Goal: Information Seeking & Learning: Learn about a topic

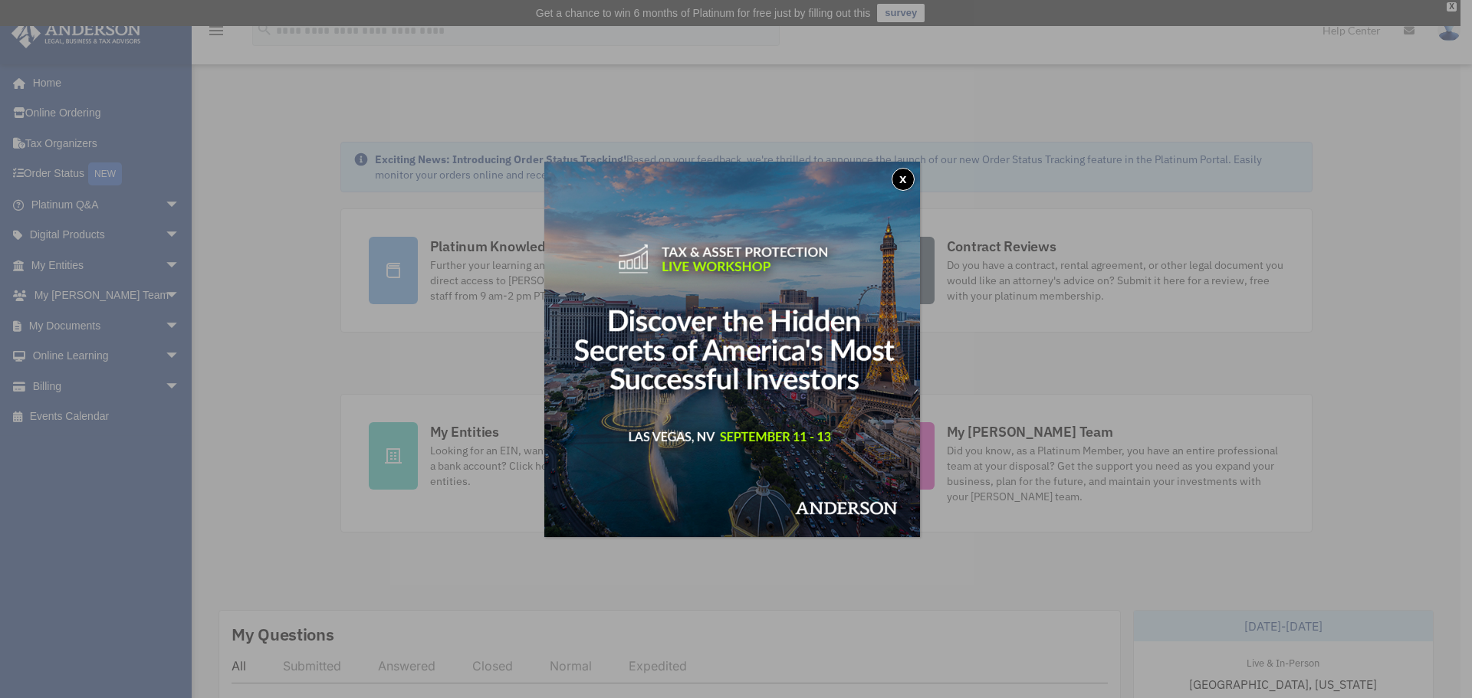
click at [158, 361] on div "x" at bounding box center [736, 349] width 1472 height 698
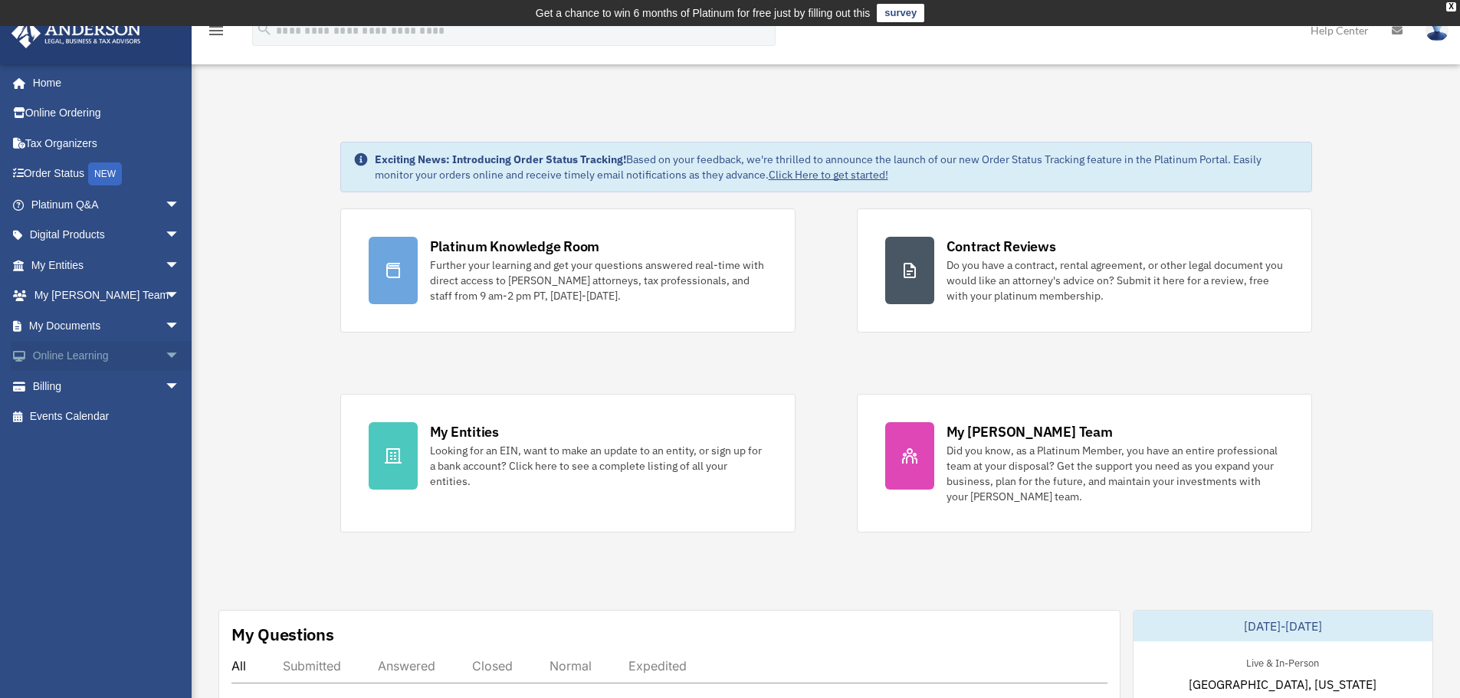
click at [165, 353] on span "arrow_drop_down" at bounding box center [180, 356] width 31 height 31
click at [165, 298] on span "arrow_drop_down" at bounding box center [180, 296] width 31 height 31
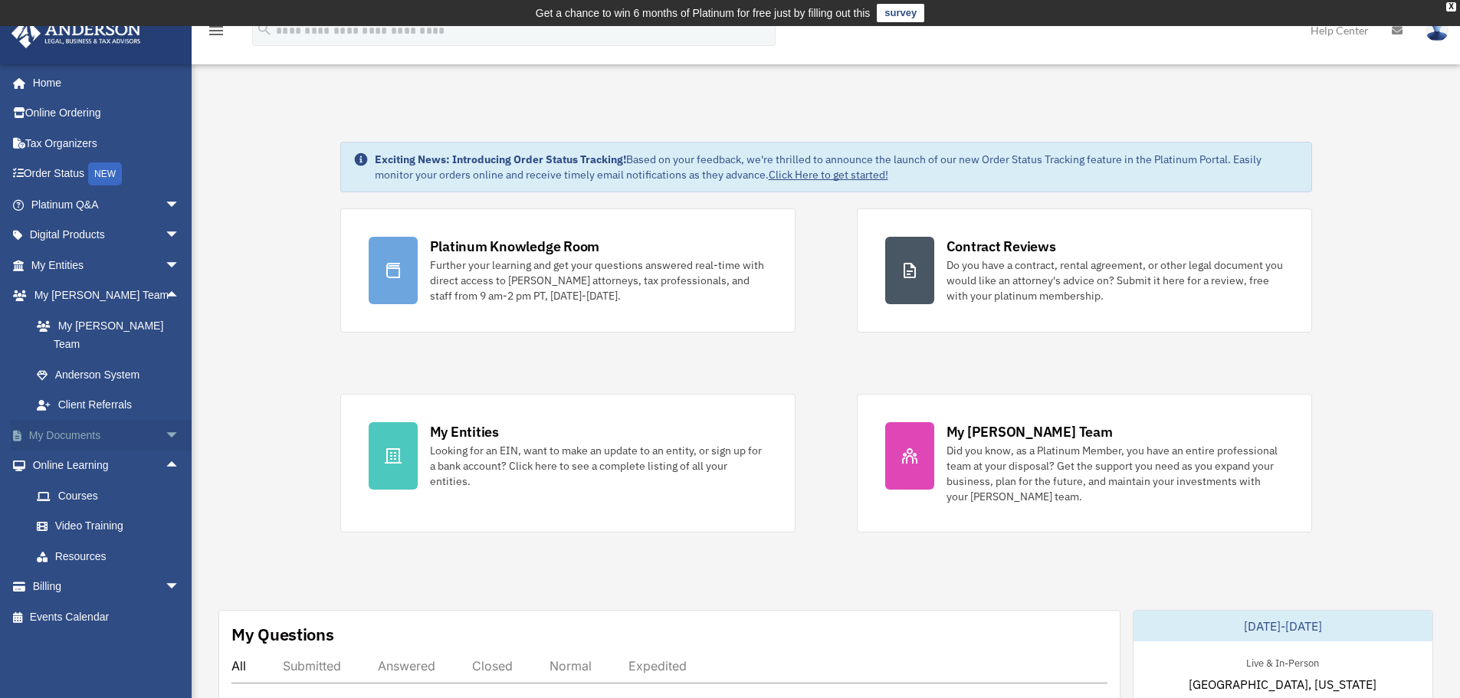
click at [165, 420] on span "arrow_drop_down" at bounding box center [180, 435] width 31 height 31
click at [165, 420] on span "arrow_drop_up" at bounding box center [180, 435] width 31 height 31
click at [165, 237] on span "arrow_drop_down" at bounding box center [180, 235] width 31 height 31
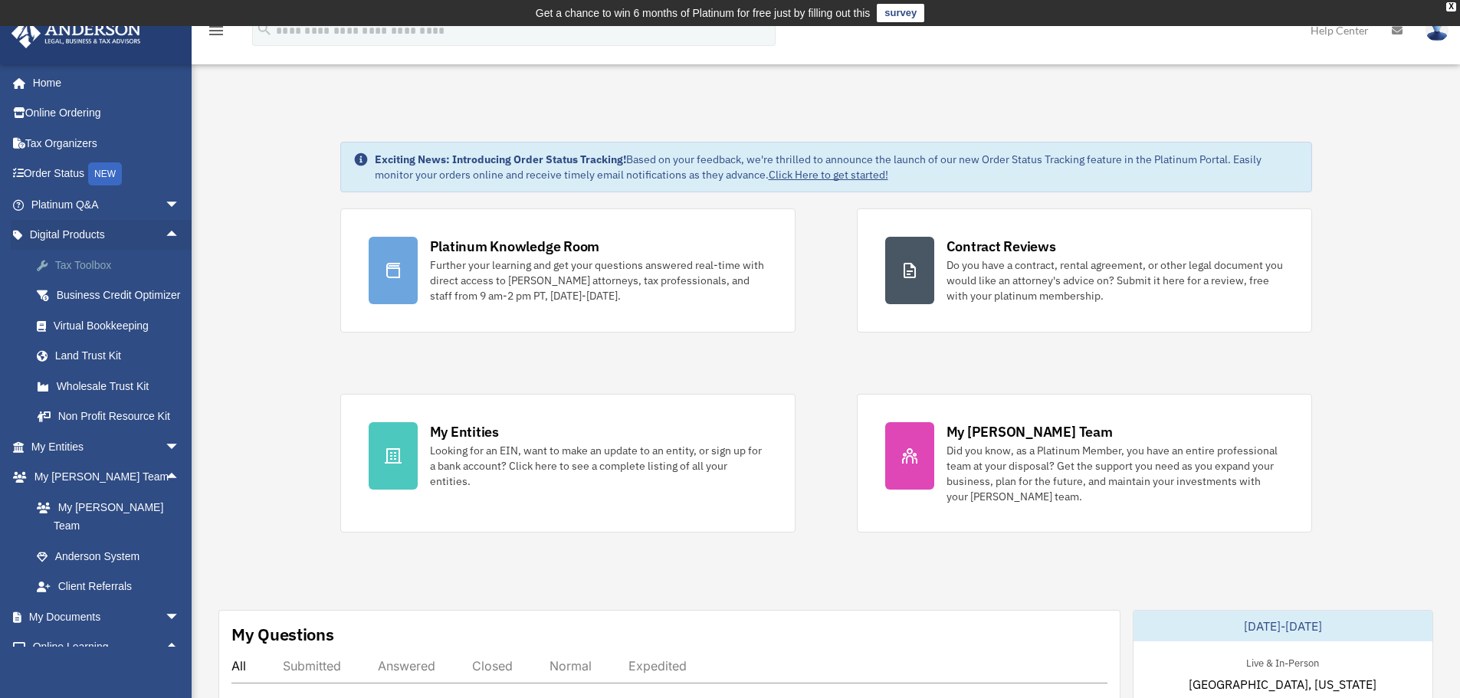
click at [149, 260] on div "Tax Toolbox" at bounding box center [119, 265] width 130 height 19
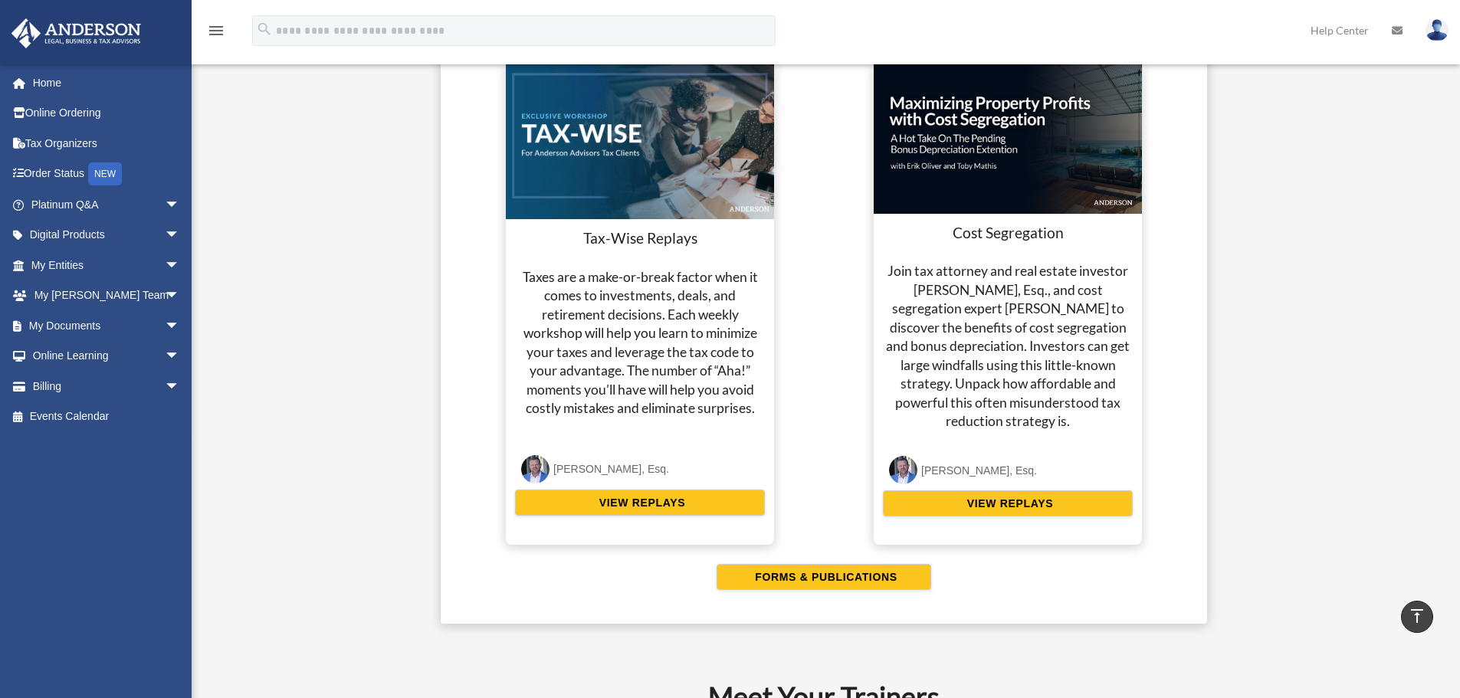
scroll to position [2912, 0]
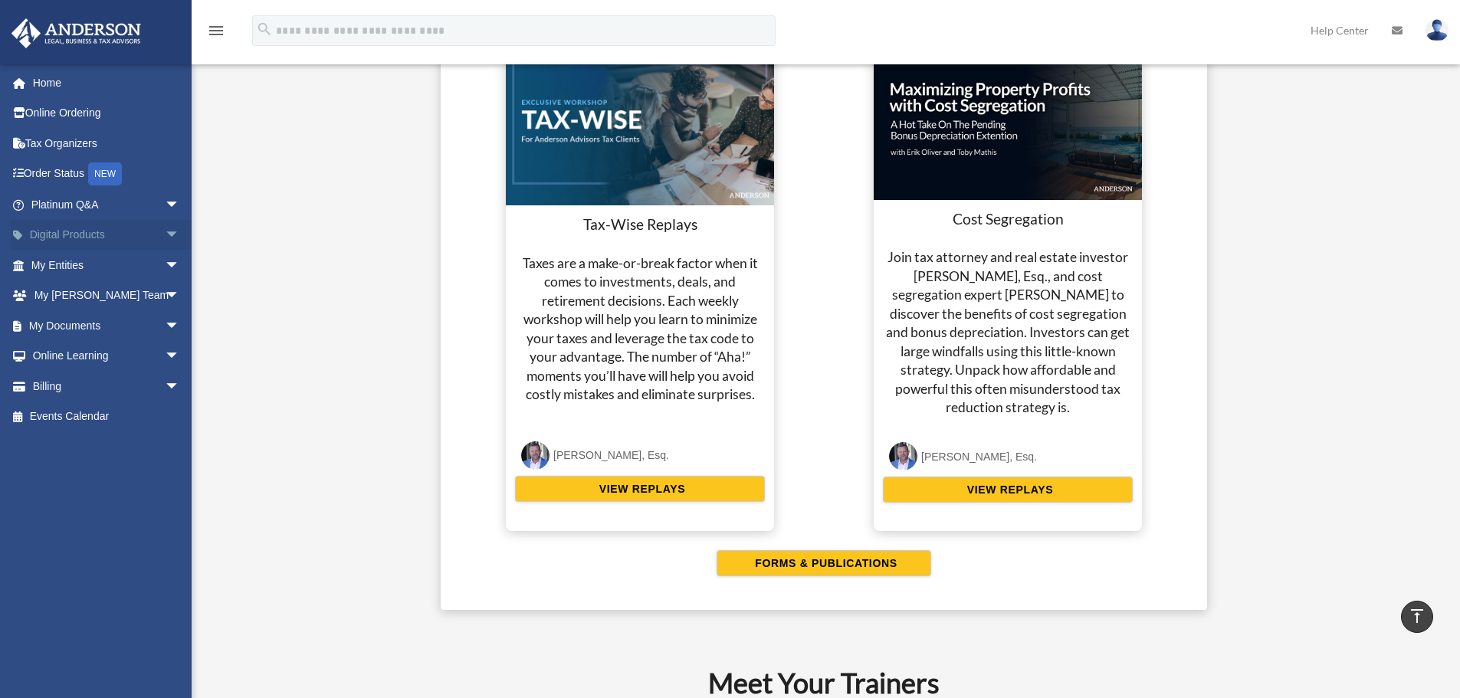
click at [165, 233] on span "arrow_drop_down" at bounding box center [180, 235] width 31 height 31
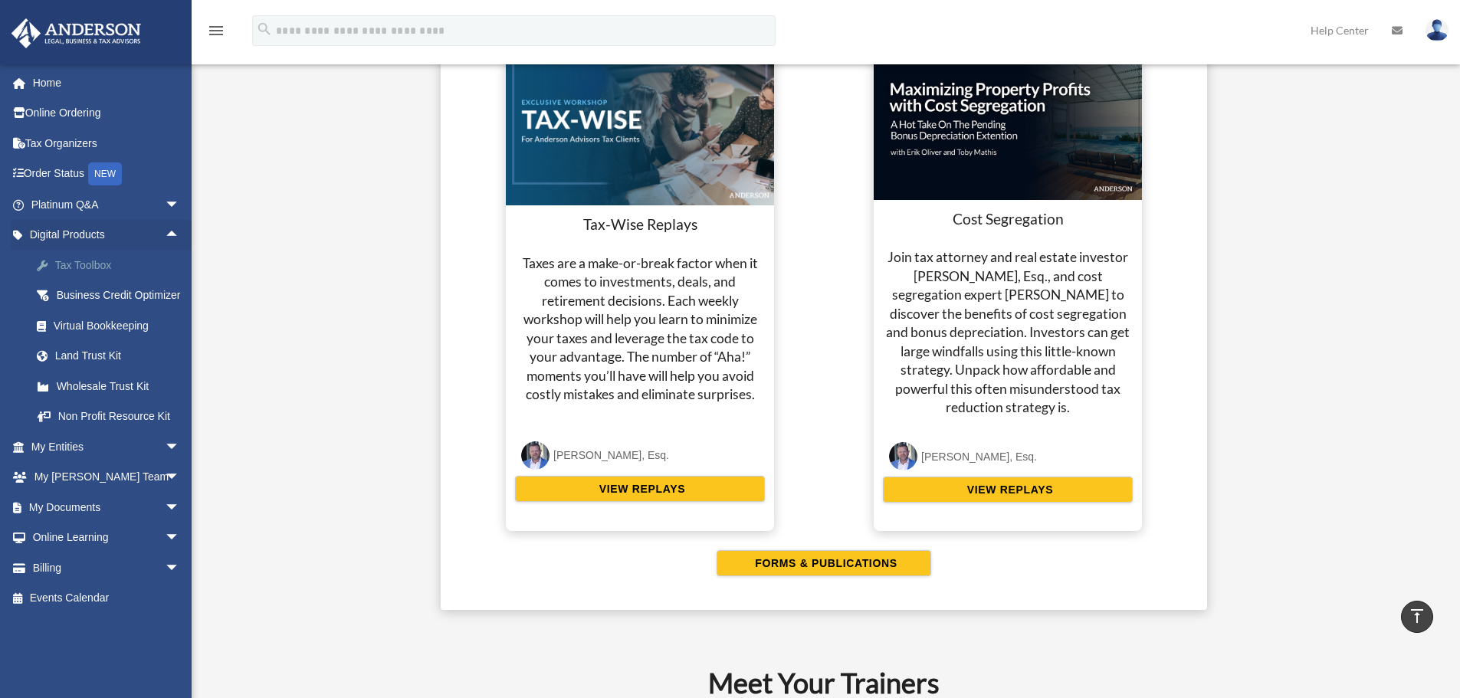
click at [110, 264] on div "Tax Toolbox" at bounding box center [119, 265] width 130 height 19
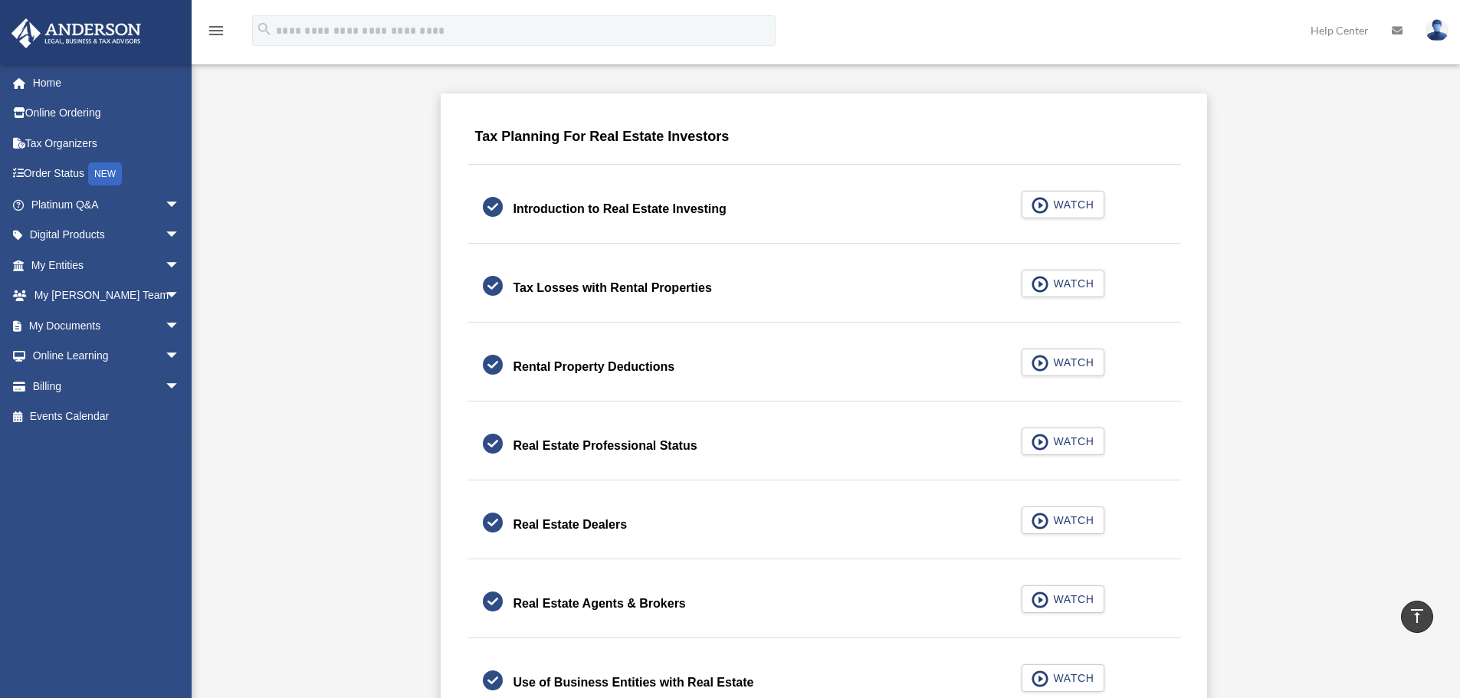
scroll to position [843, 0]
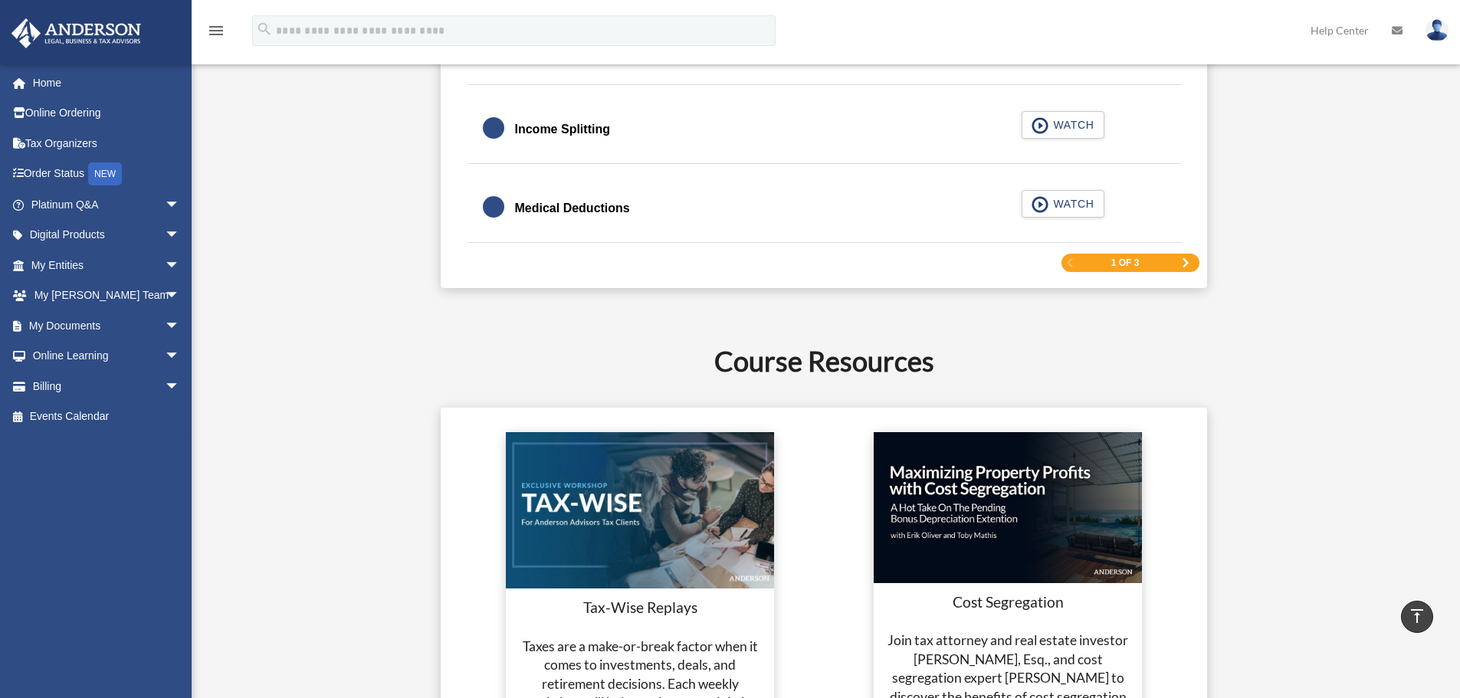
click at [1184, 259] on span "Next Page" at bounding box center [1185, 262] width 9 height 9
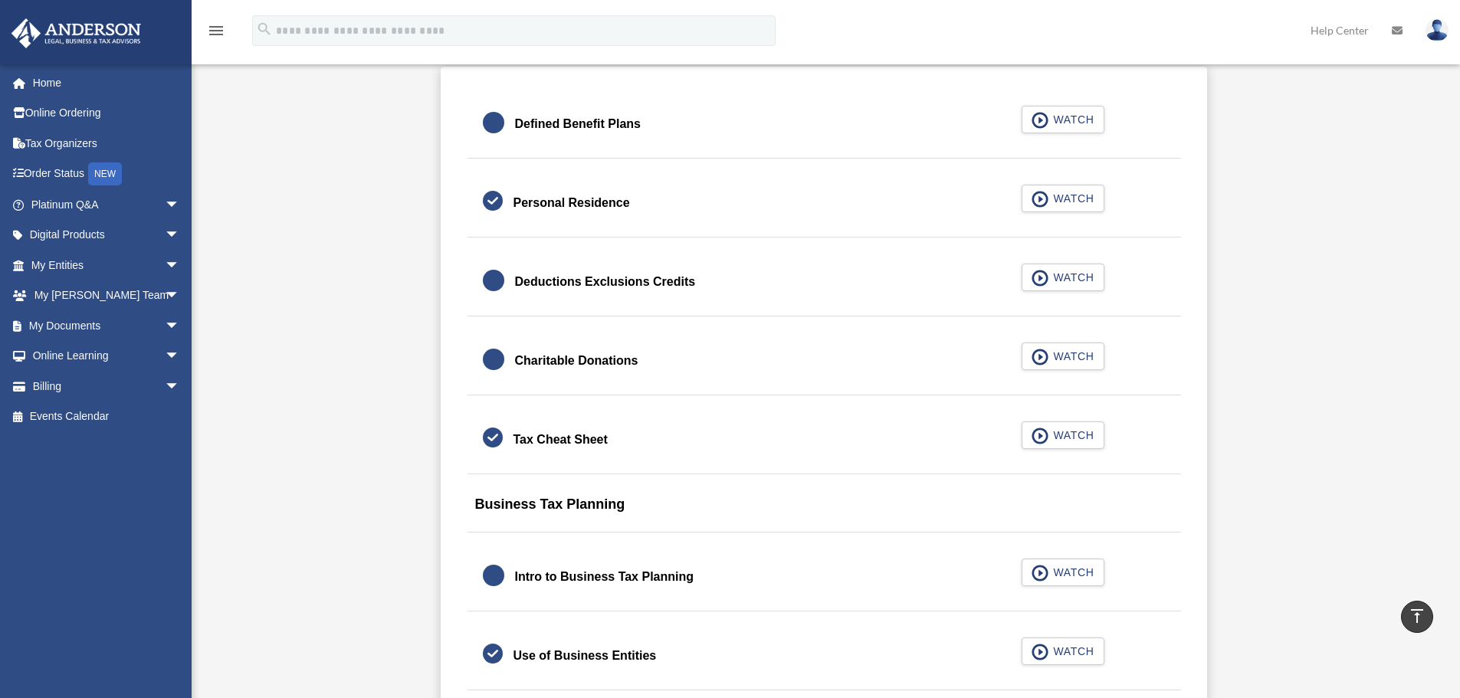
scroll to position [920, 0]
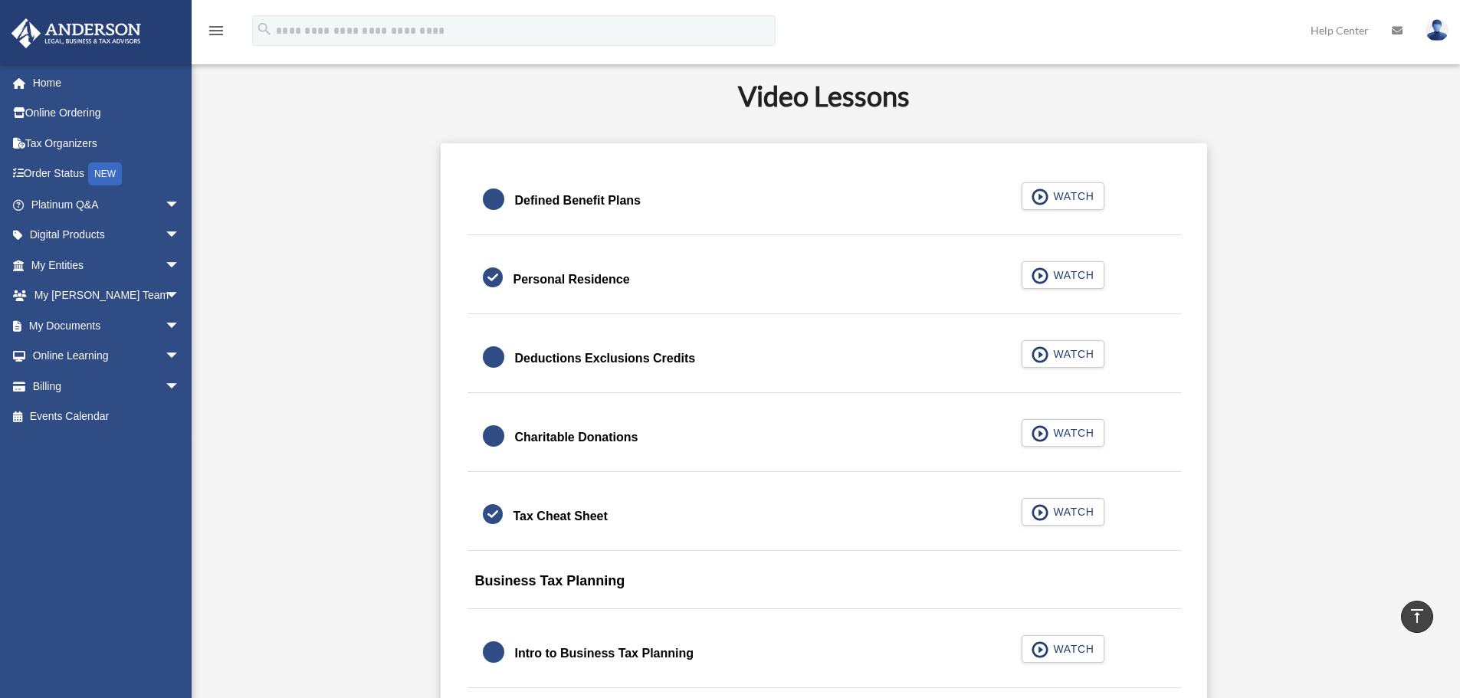
click at [575, 514] on div "Tax Cheat Sheet" at bounding box center [561, 516] width 94 height 21
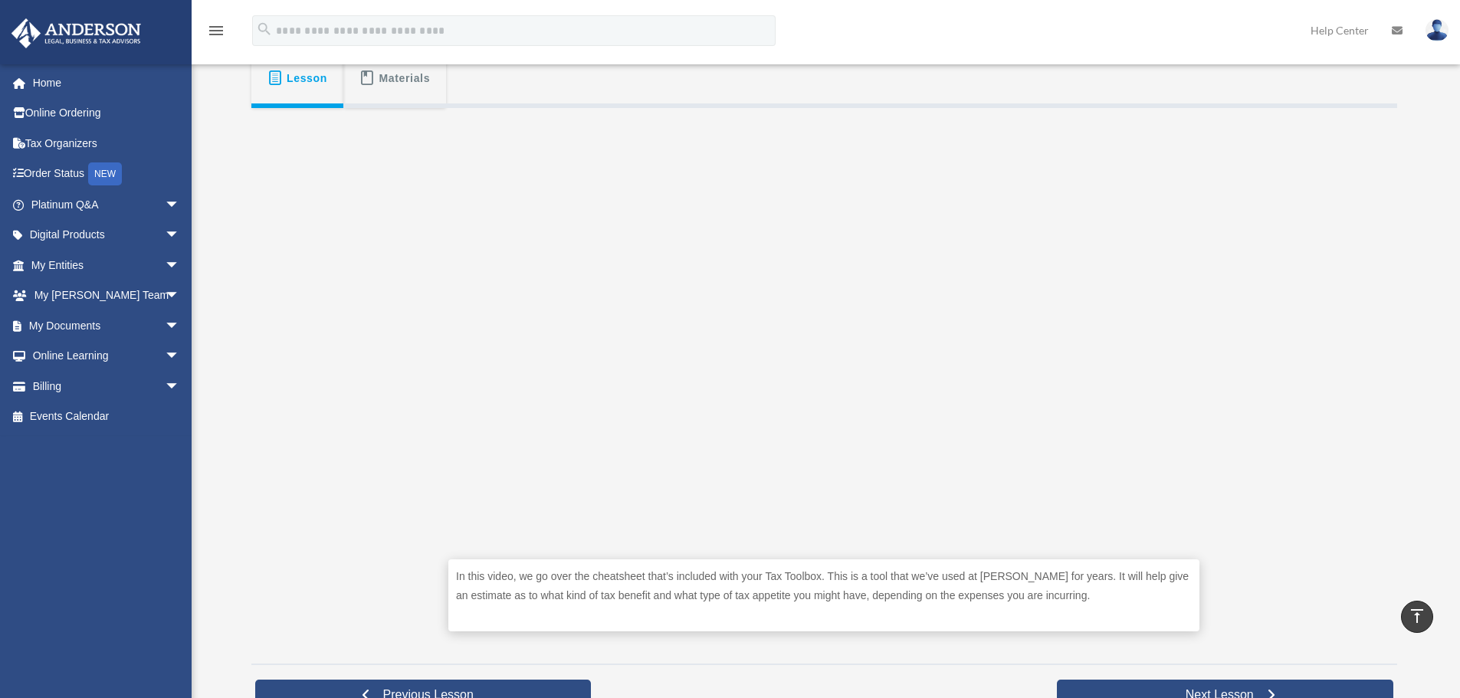
scroll to position [155, 0]
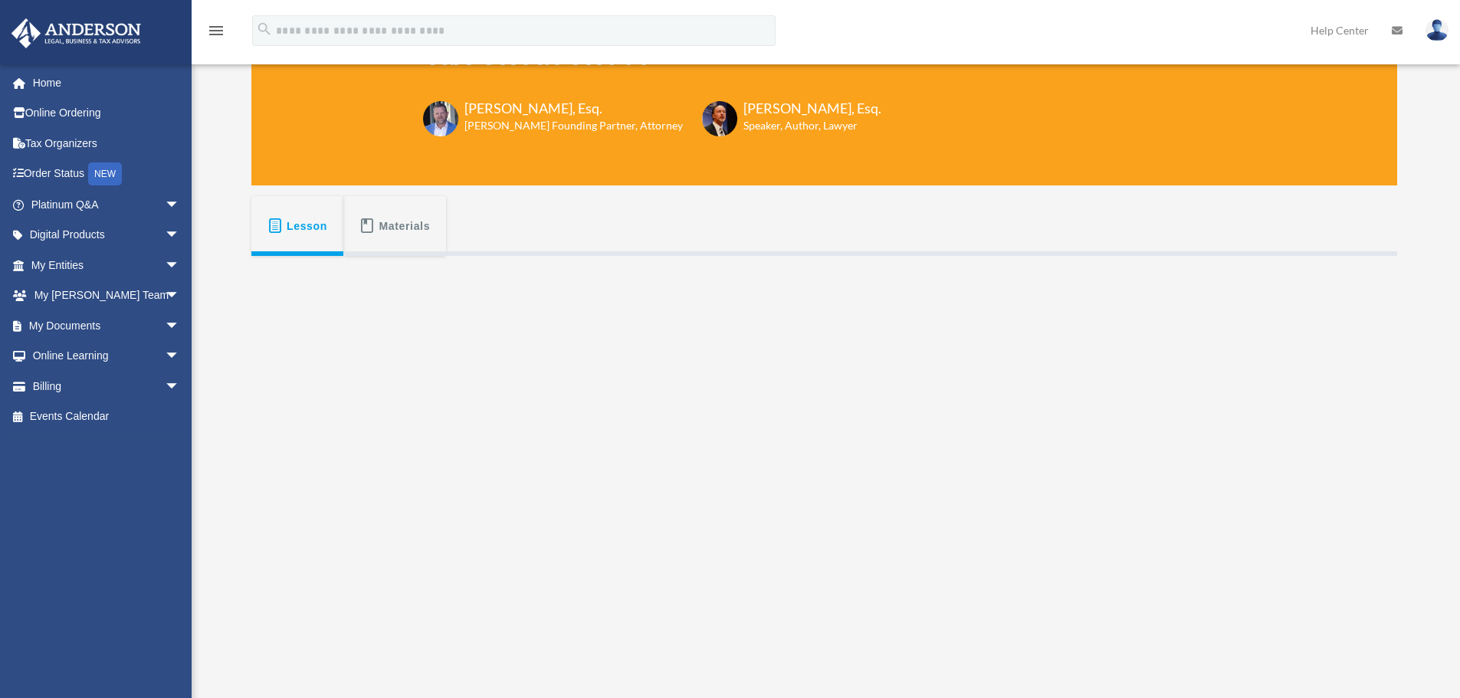
click at [392, 217] on span "Materials" at bounding box center [404, 226] width 51 height 28
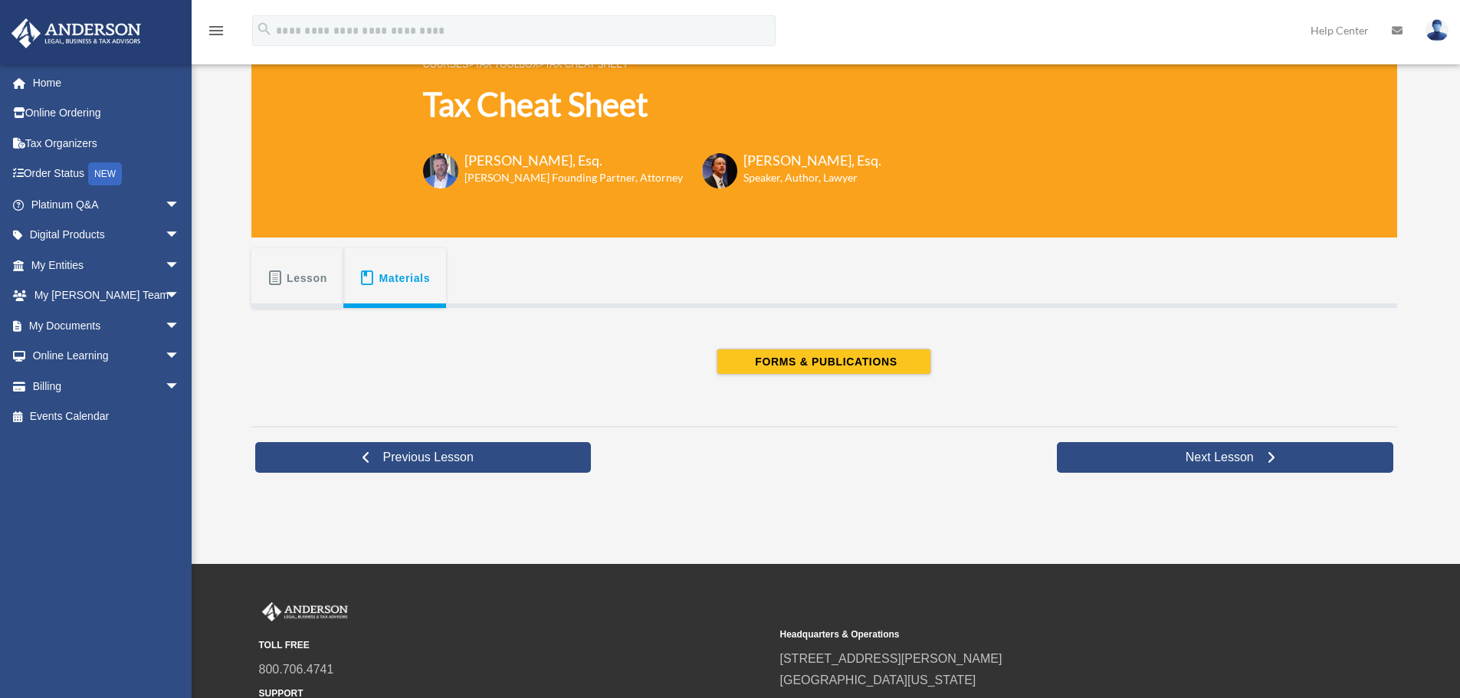
scroll to position [2, 0]
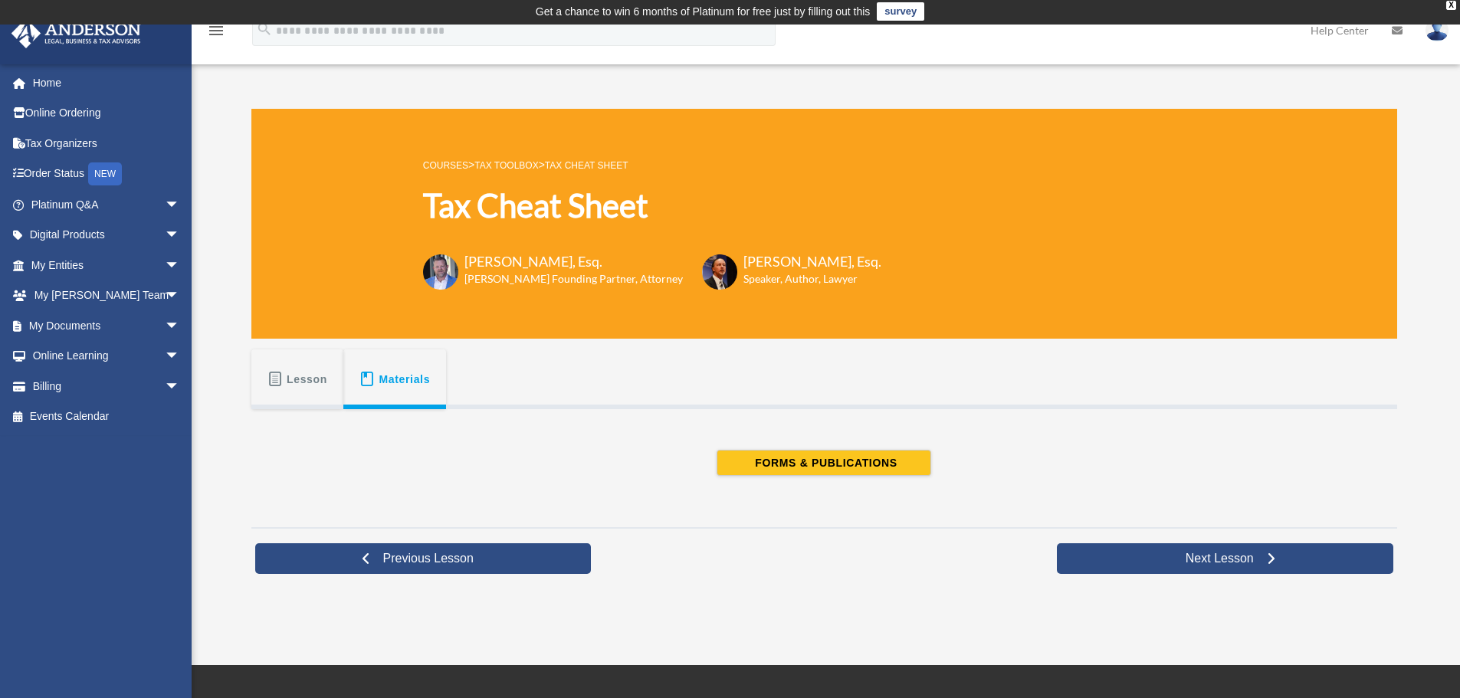
click at [284, 395] on button "Lesson" at bounding box center [297, 379] width 92 height 60
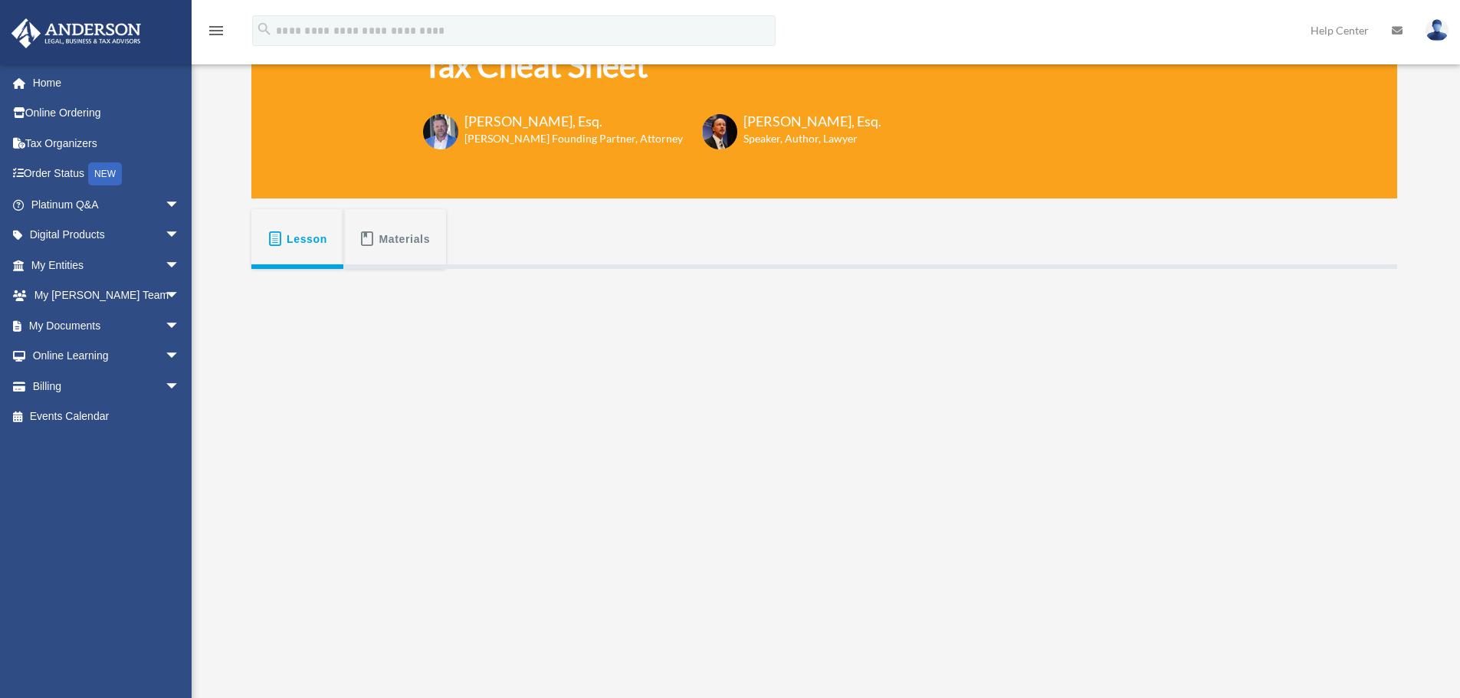
scroll to position [385, 0]
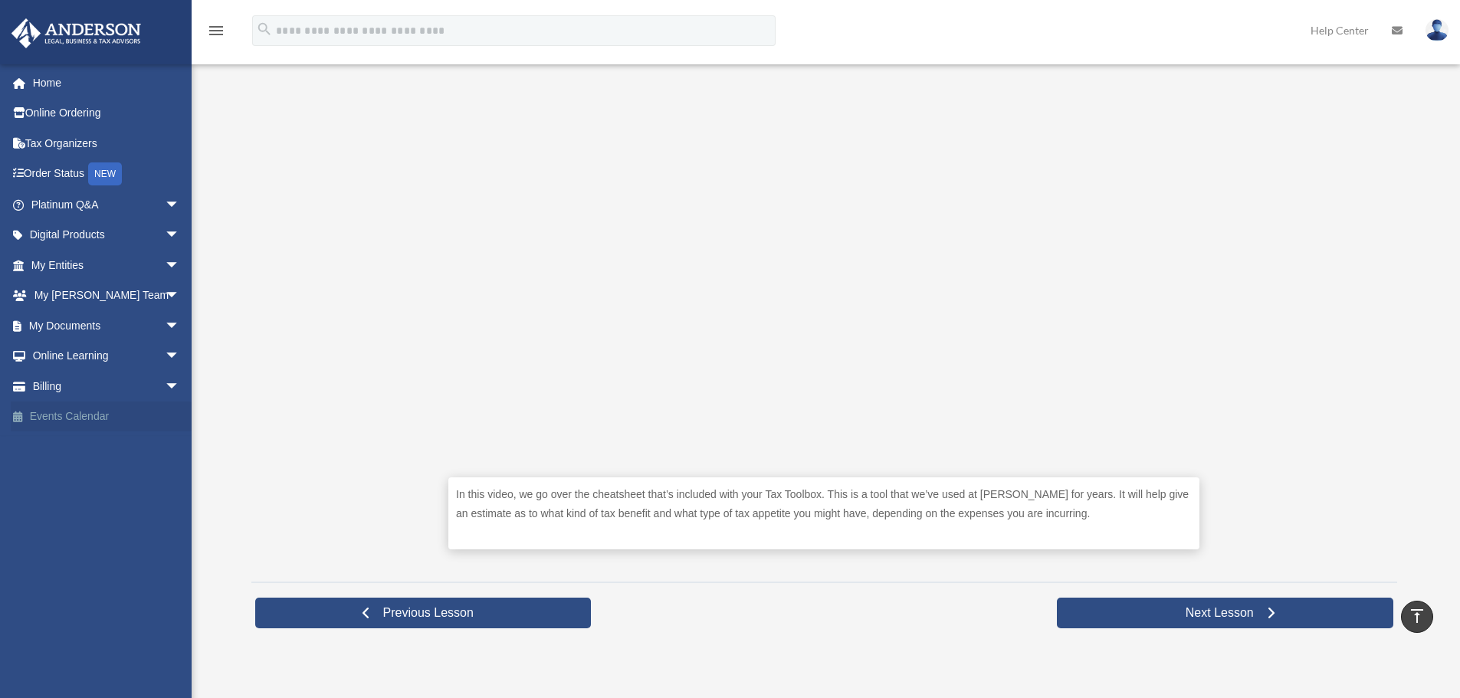
click at [139, 411] on link "Events Calendar" at bounding box center [107, 417] width 192 height 31
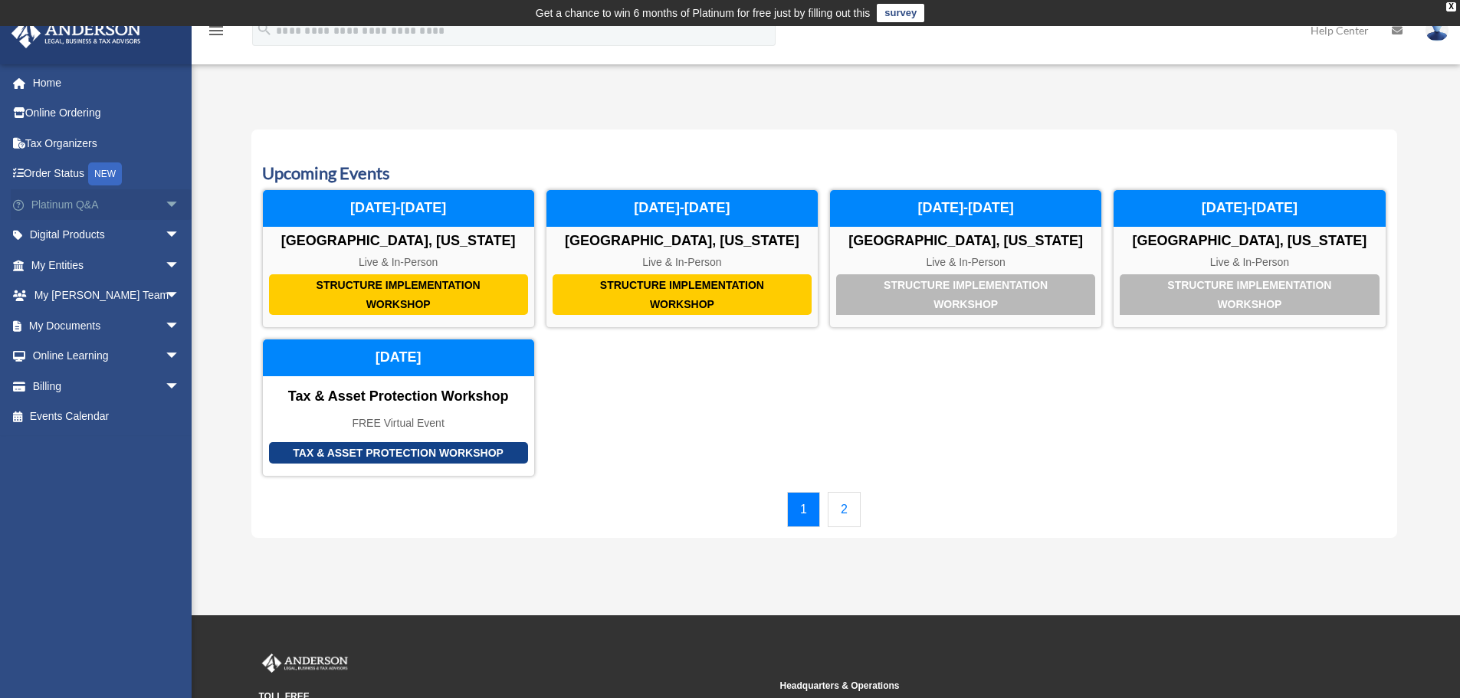
click at [166, 201] on span "arrow_drop_down" at bounding box center [180, 204] width 31 height 31
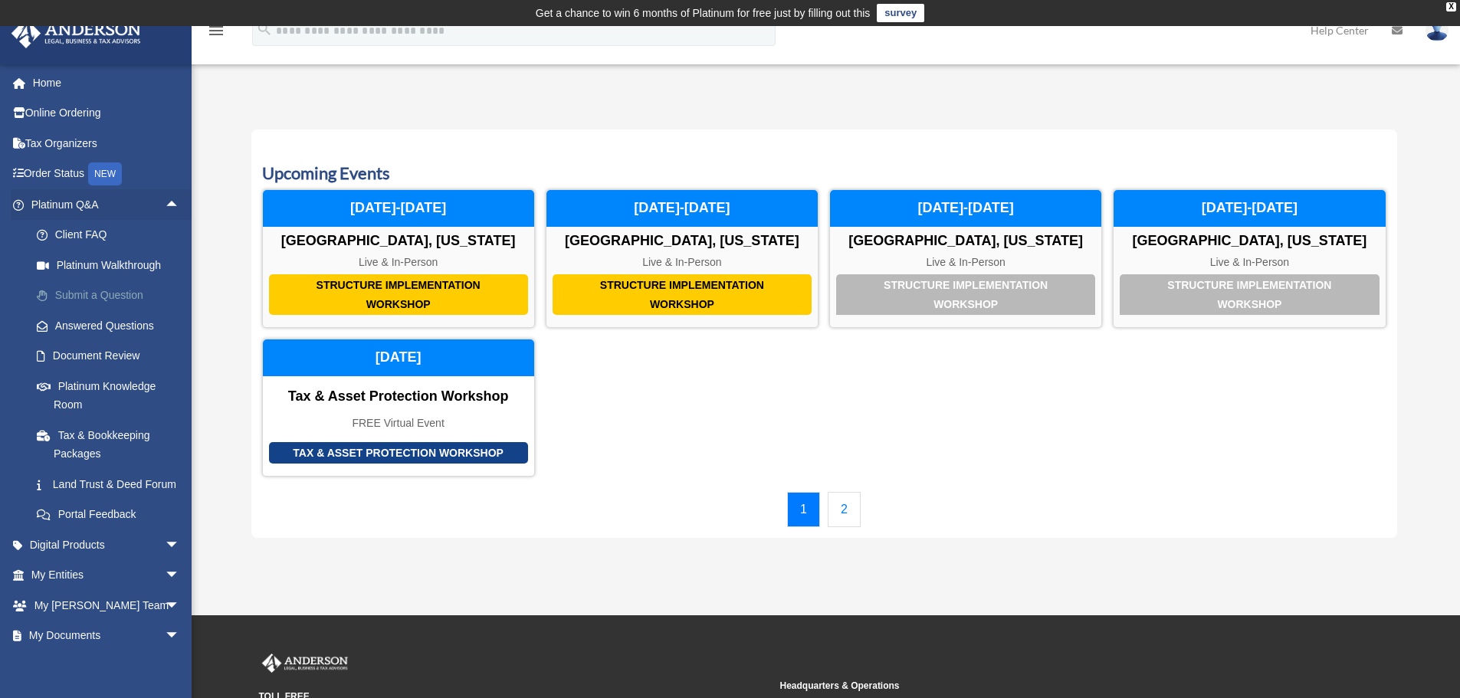
click at [136, 291] on link "Submit a Question" at bounding box center [112, 296] width 182 height 31
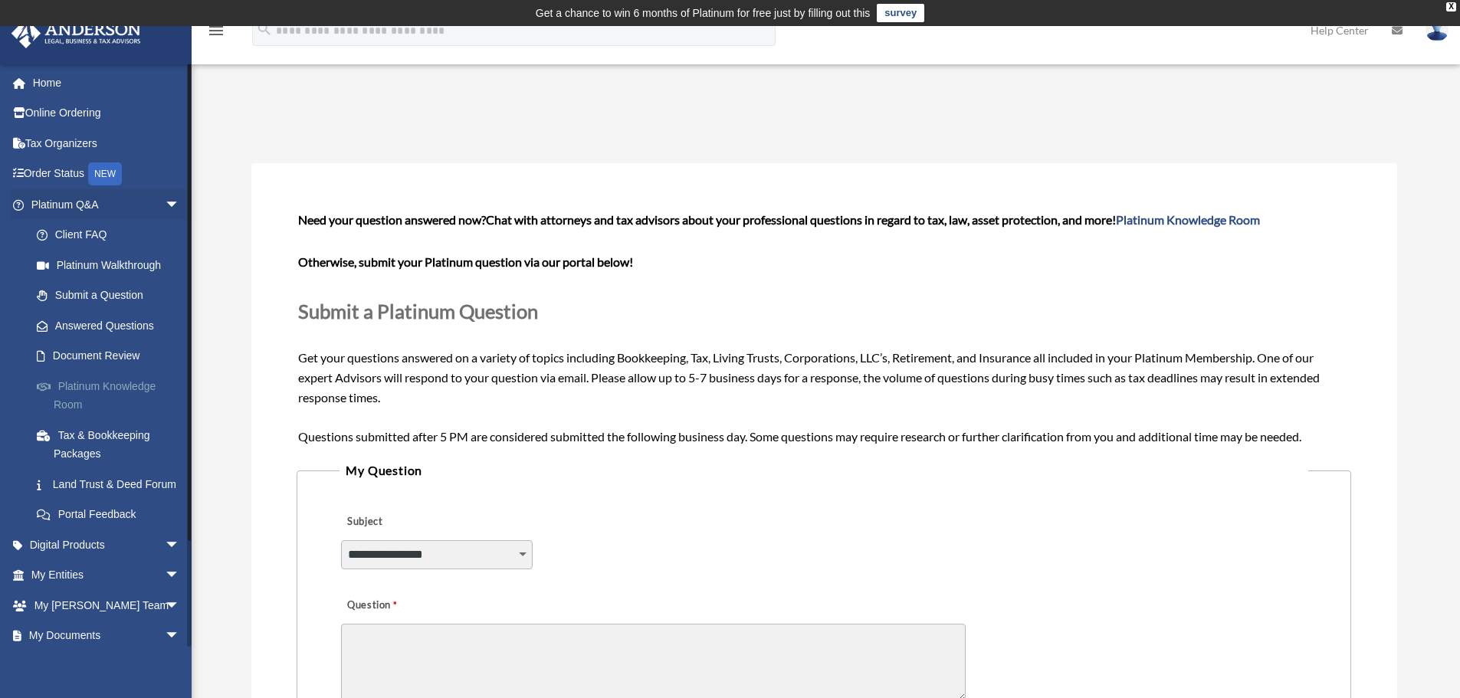
click at [116, 388] on link "Platinum Knowledge Room" at bounding box center [112, 395] width 182 height 49
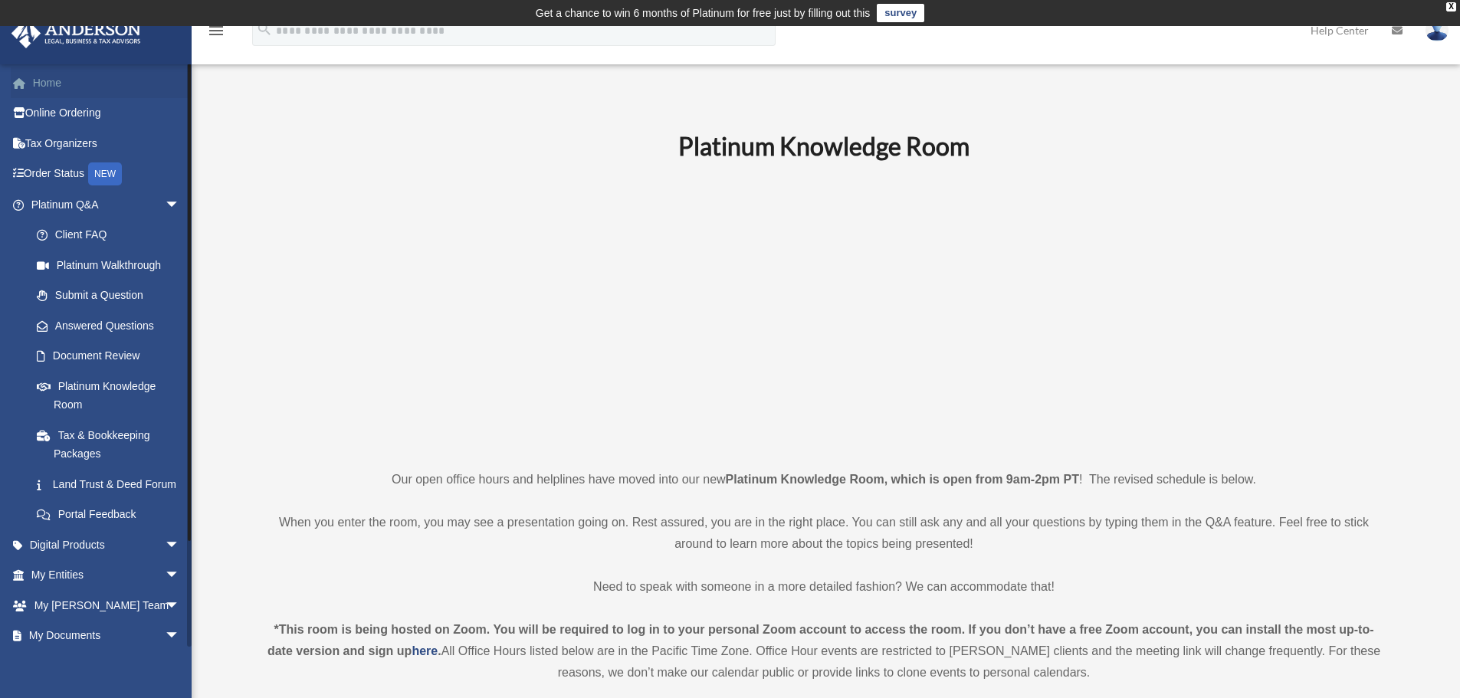
click at [103, 84] on link "Home" at bounding box center [107, 82] width 192 height 31
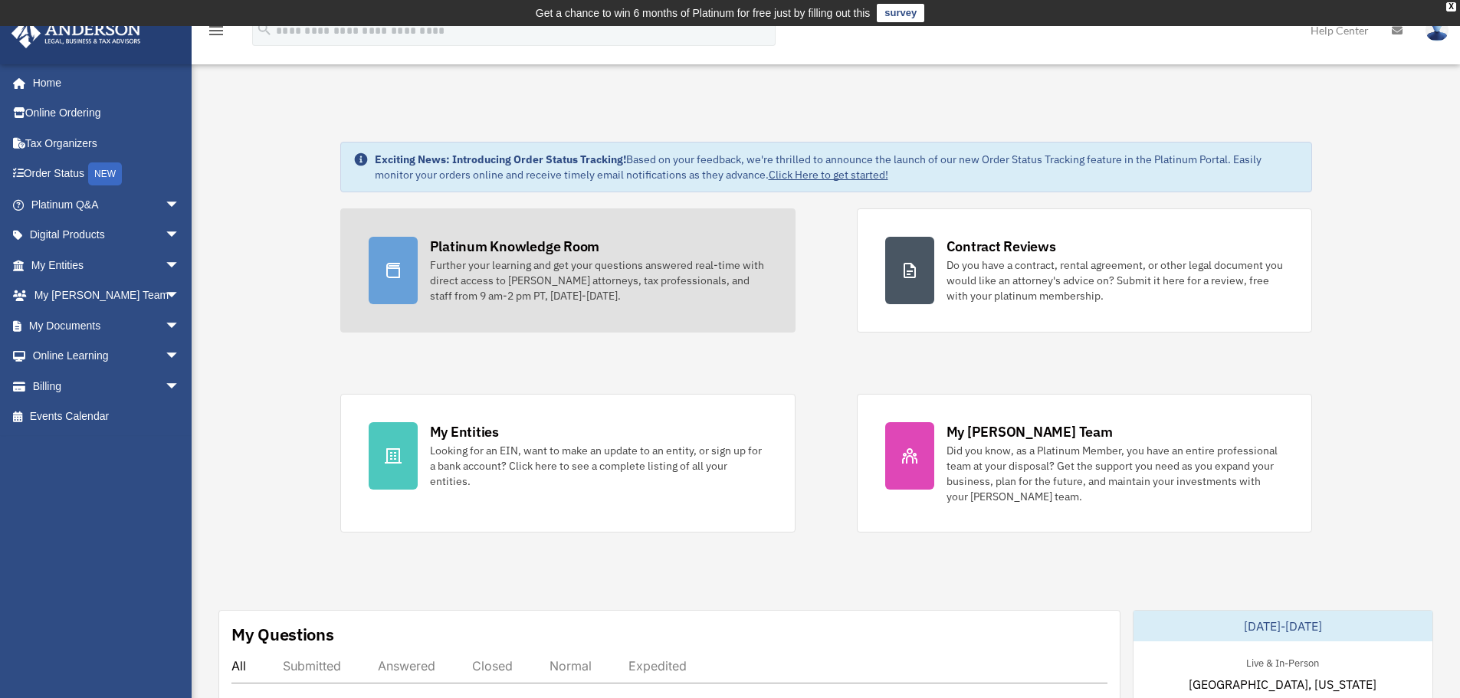
click at [635, 286] on div "Further your learning and get your questions answered real-time with direct acc…" at bounding box center [598, 281] width 337 height 46
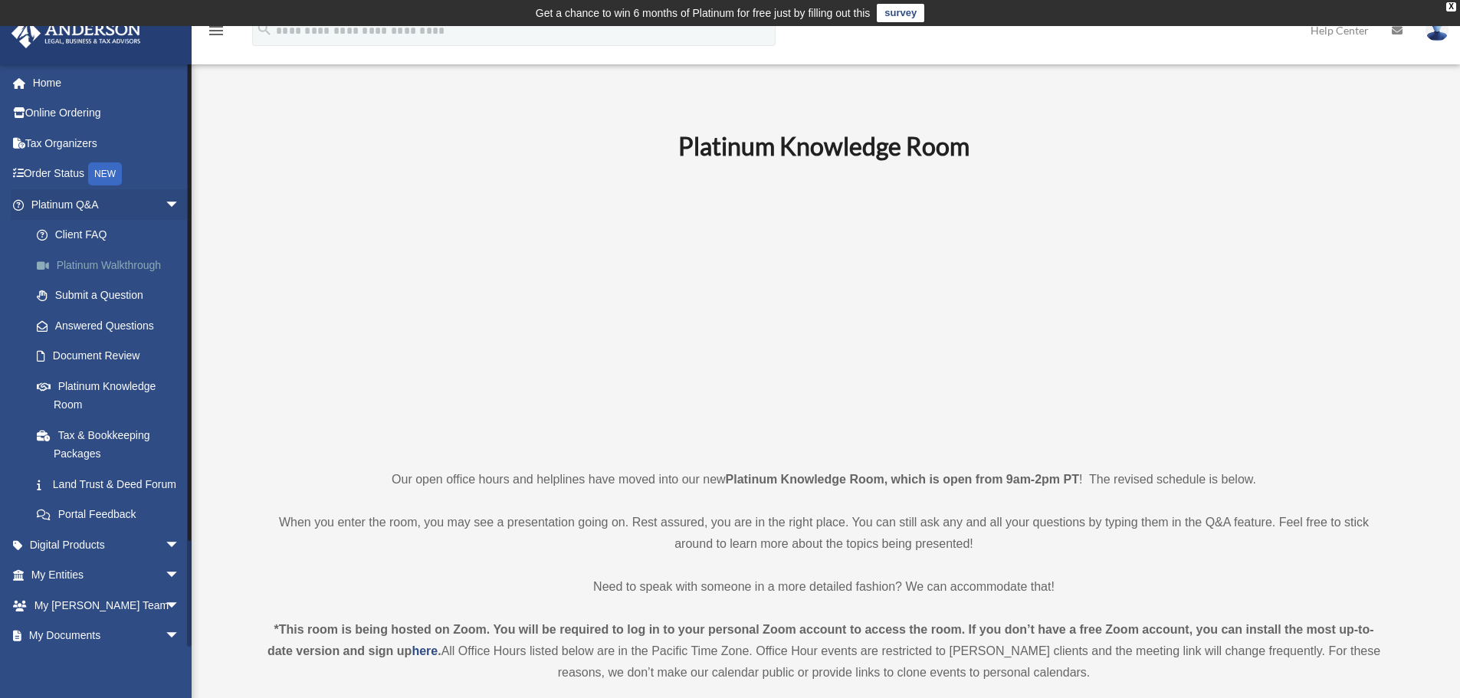
click at [153, 267] on link "Platinum Walkthrough" at bounding box center [112, 265] width 182 height 31
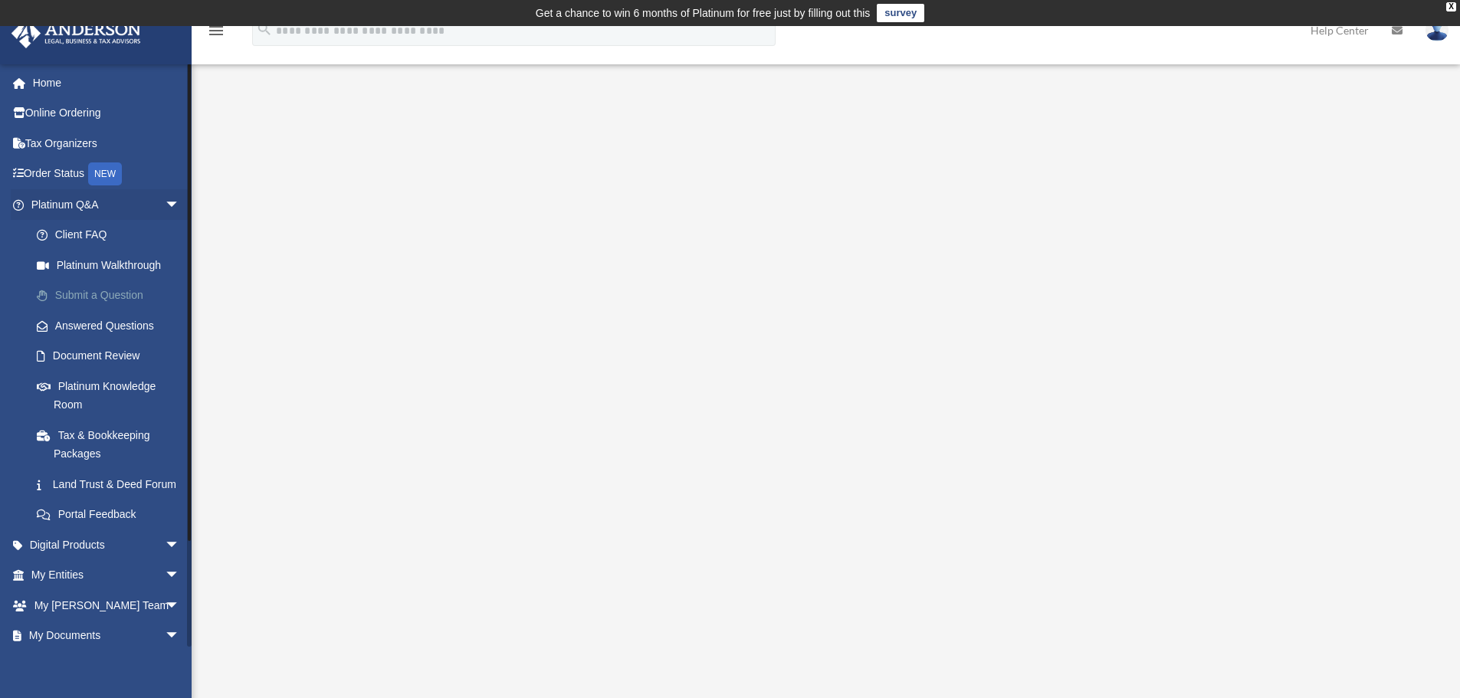
click at [119, 290] on link "Submit a Question" at bounding box center [112, 296] width 182 height 31
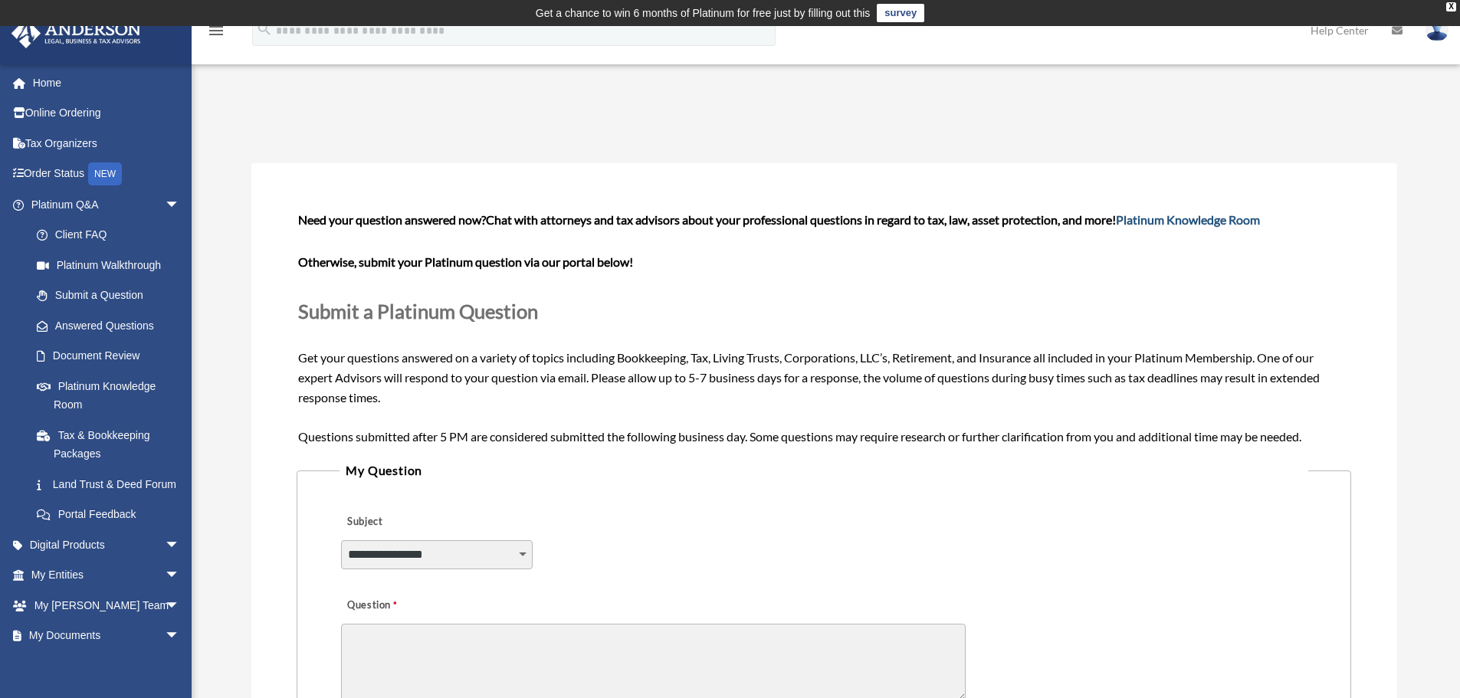
click at [1218, 222] on link "Platinum Knowledge Room" at bounding box center [1188, 219] width 144 height 15
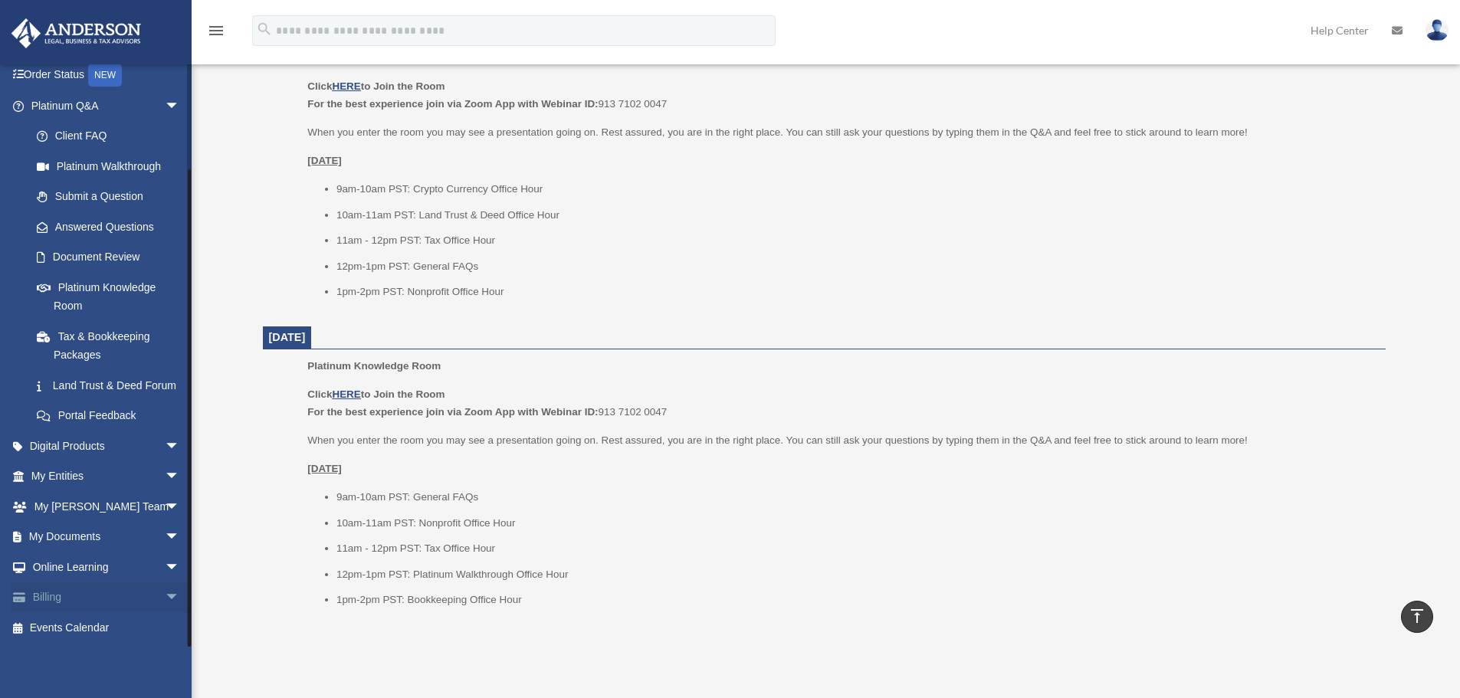
scroll to position [1918, 0]
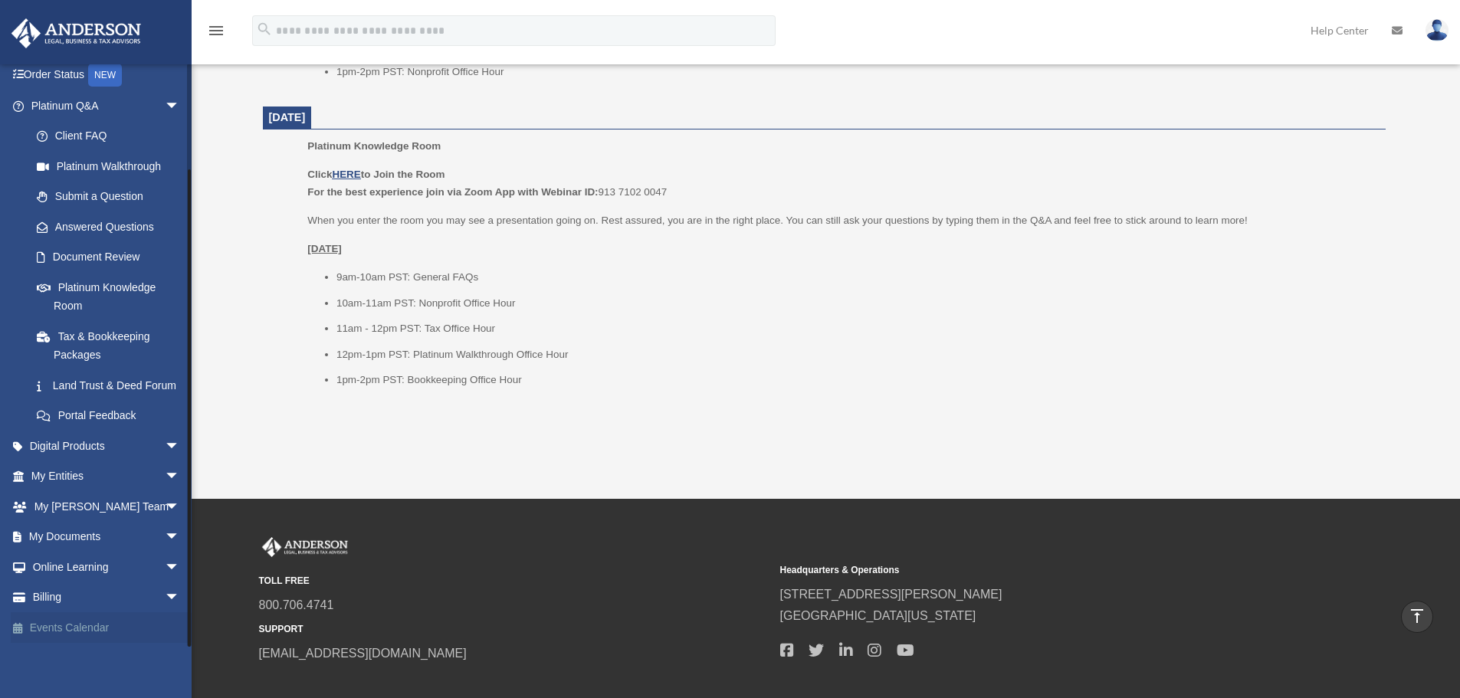
click at [87, 621] on link "Events Calendar" at bounding box center [107, 627] width 192 height 31
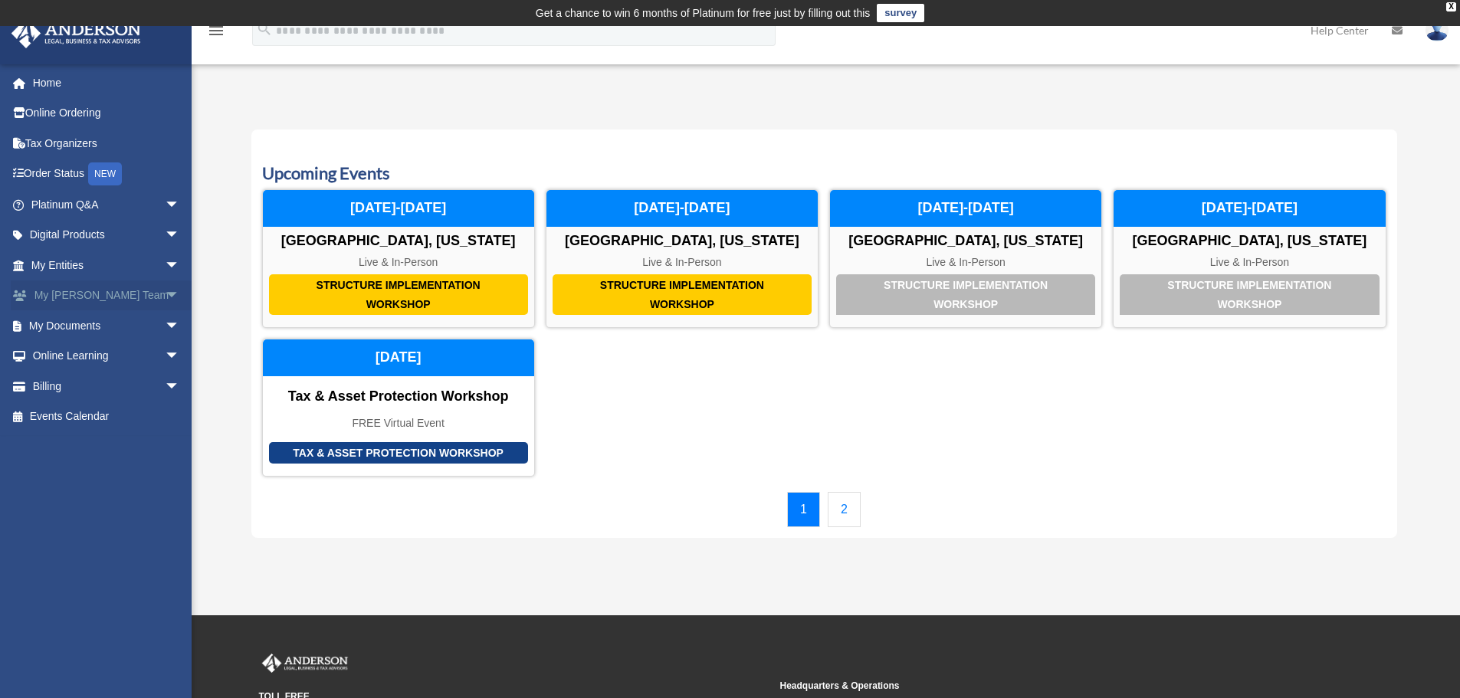
click at [165, 292] on span "arrow_drop_down" at bounding box center [180, 296] width 31 height 31
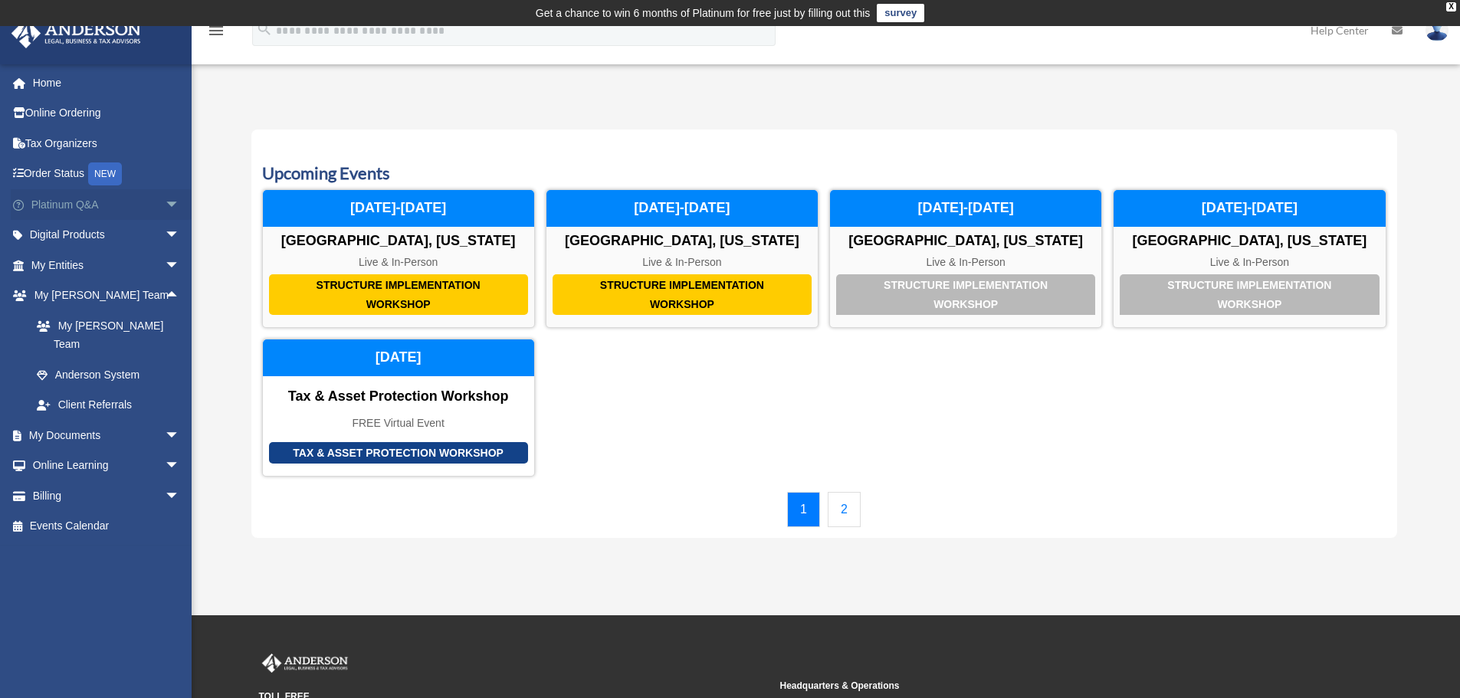
click at [165, 205] on span "arrow_drop_down" at bounding box center [180, 204] width 31 height 31
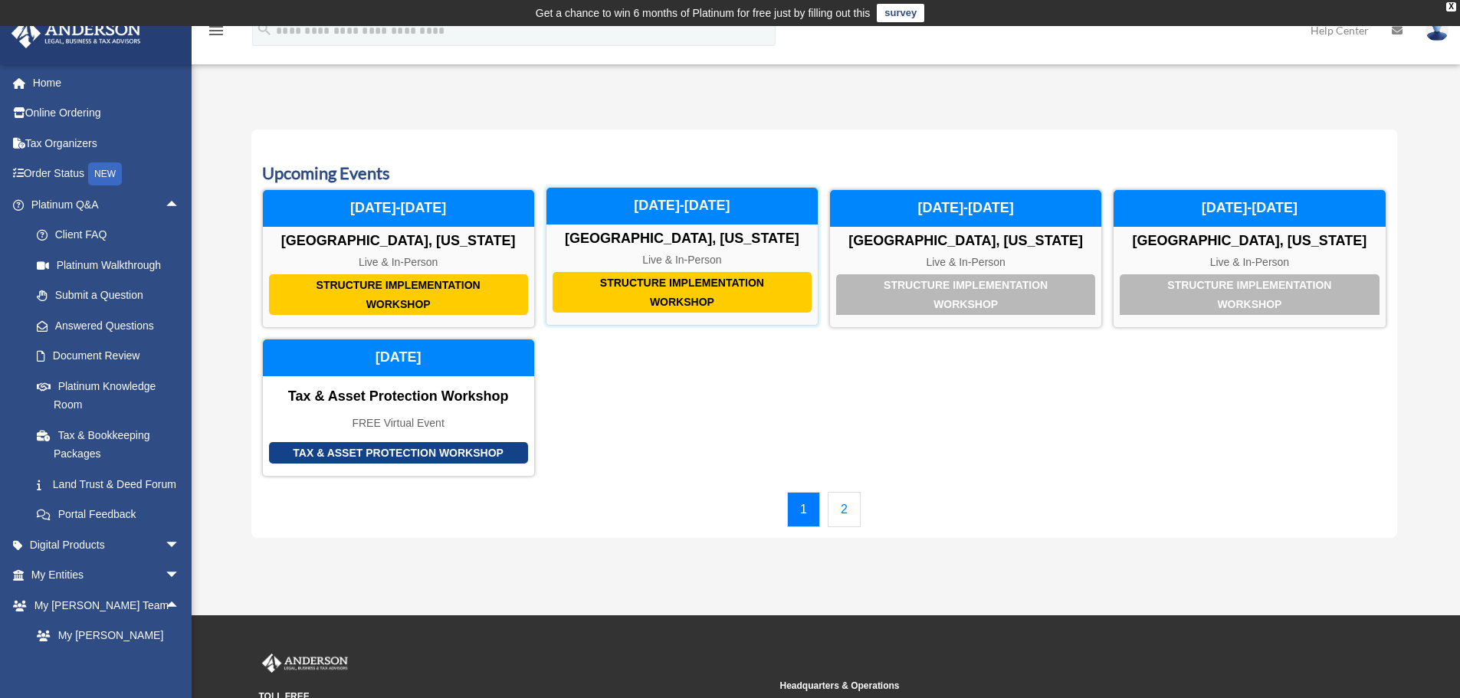
click at [753, 287] on div "Structure Implementation Workshop" at bounding box center [682, 292] width 259 height 41
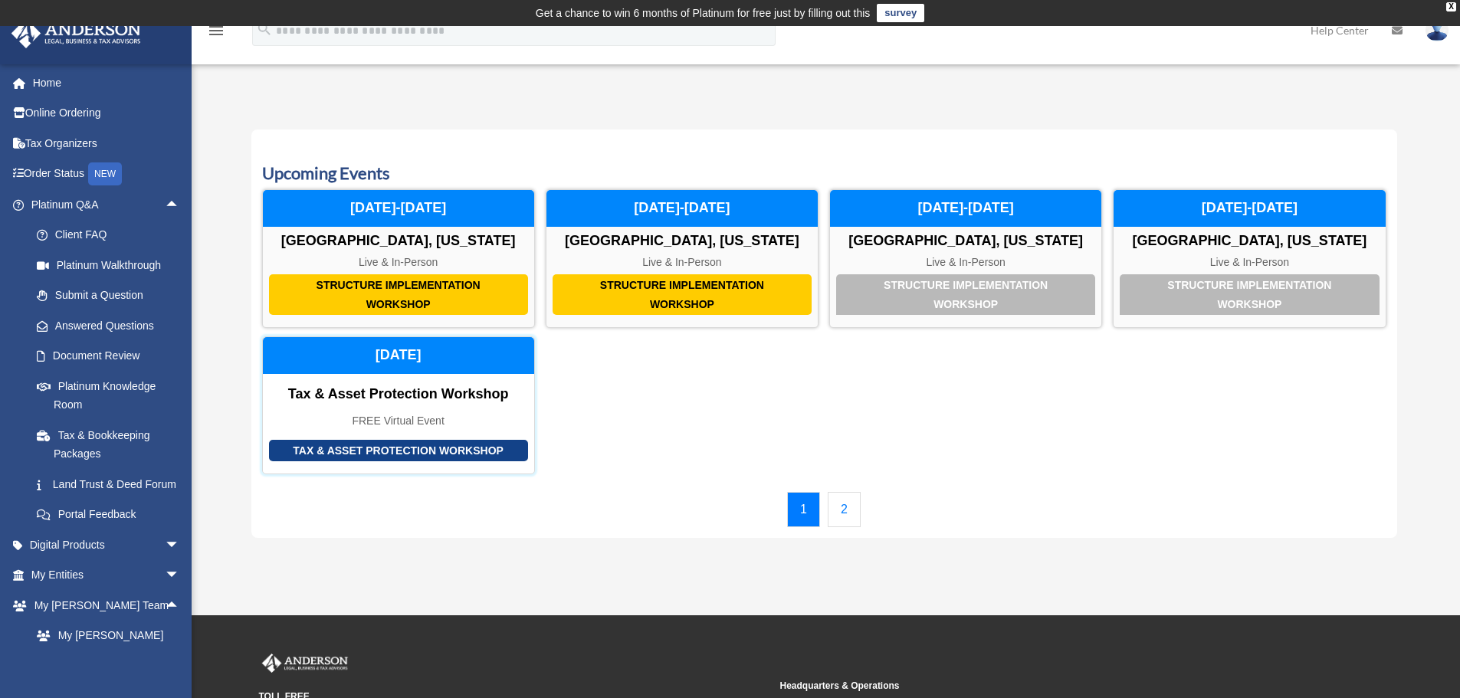
click at [508, 405] on div "Tax & Asset Protection Workshop Tax & Asset Protection Workshop FREE Virtual Ev…" at bounding box center [398, 405] width 273 height 138
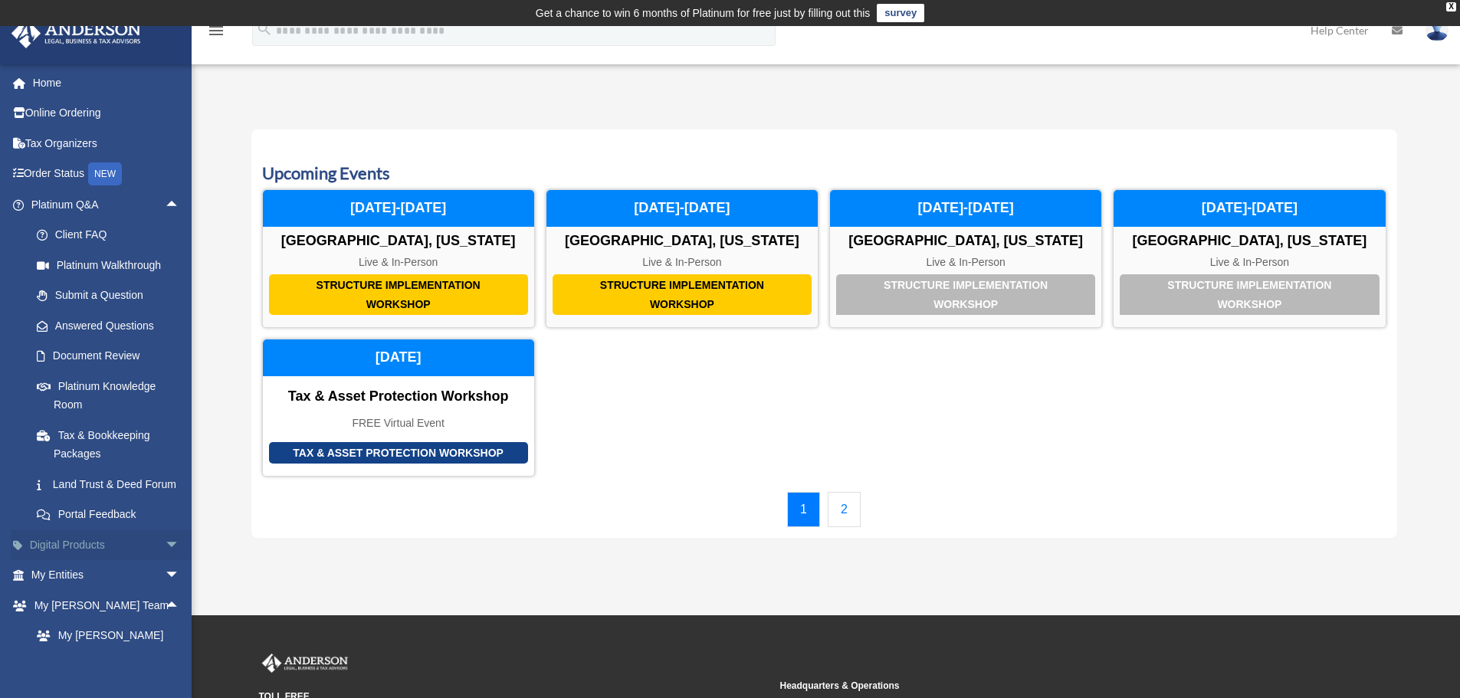
click at [165, 557] on span "arrow_drop_down" at bounding box center [180, 545] width 31 height 31
click at [116, 90] on link "Home" at bounding box center [107, 82] width 192 height 31
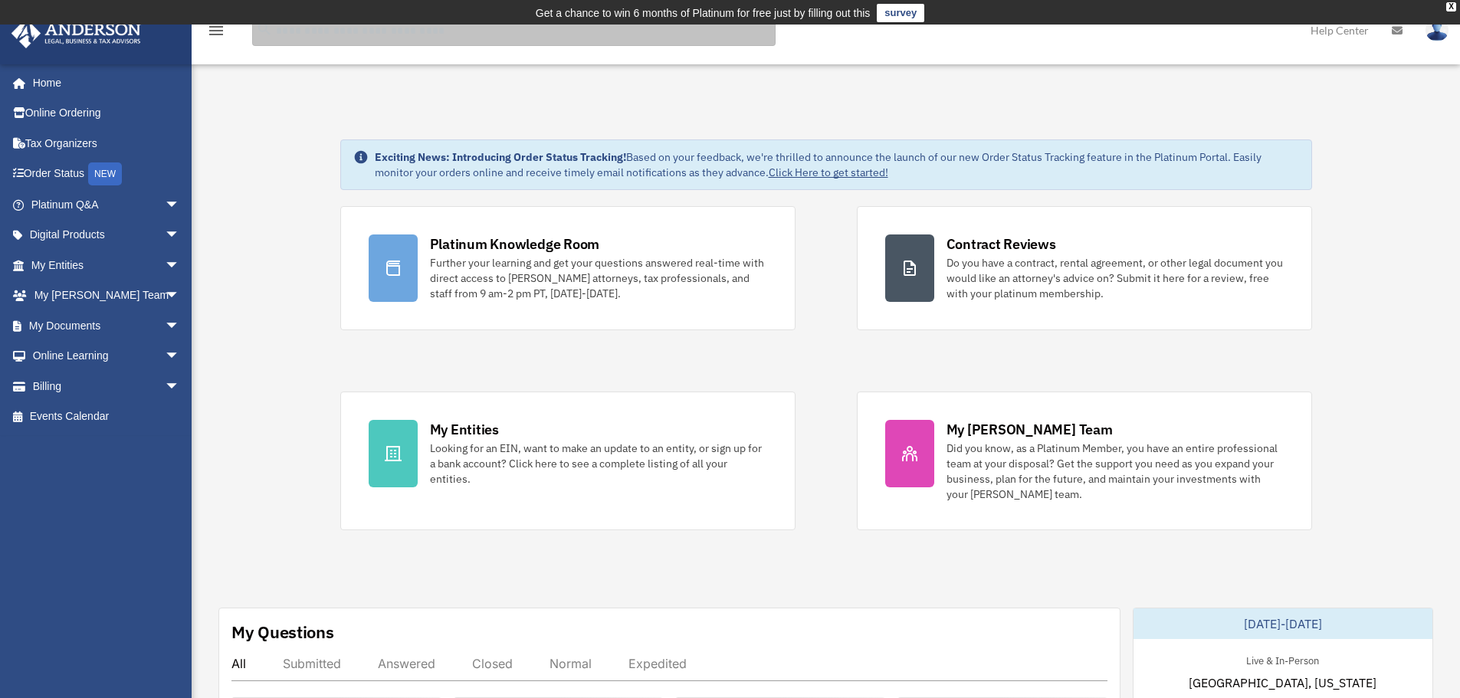
click at [448, 31] on input "search" at bounding box center [513, 30] width 523 height 31
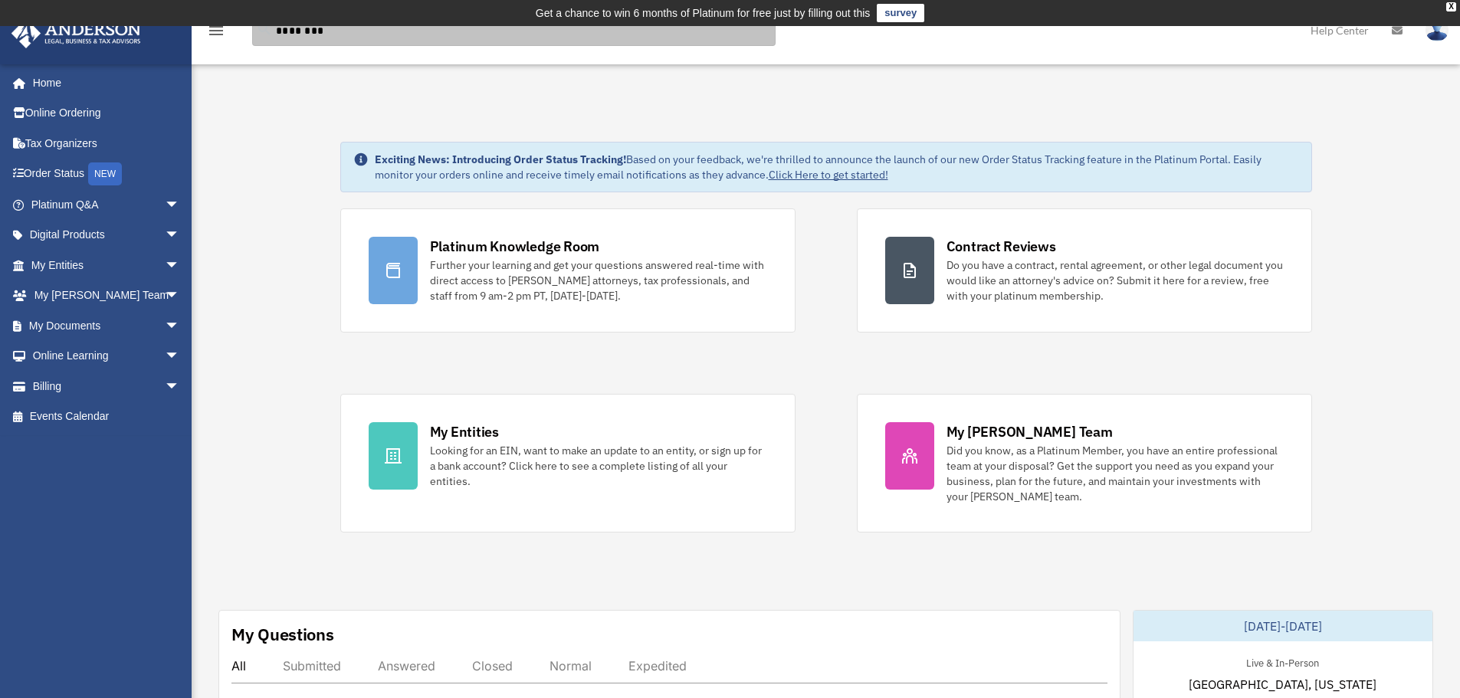
type input "********"
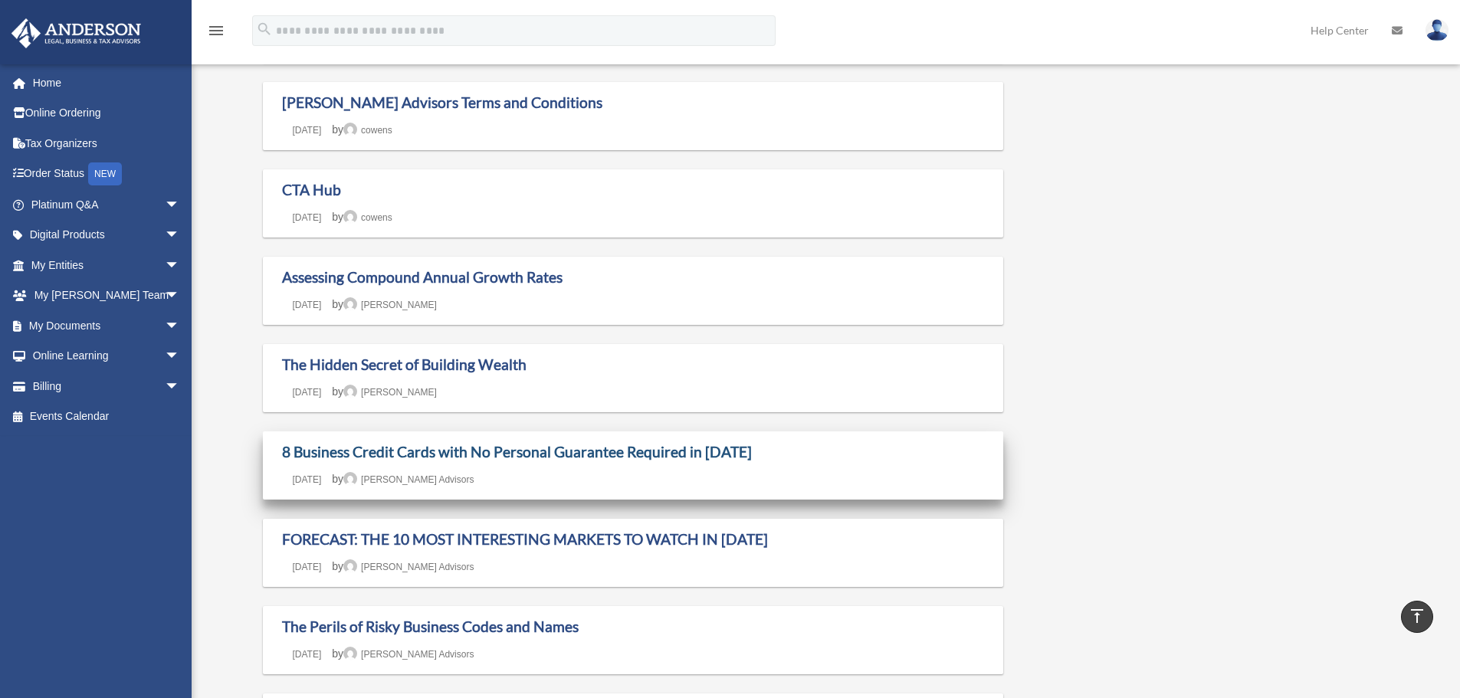
scroll to position [690, 0]
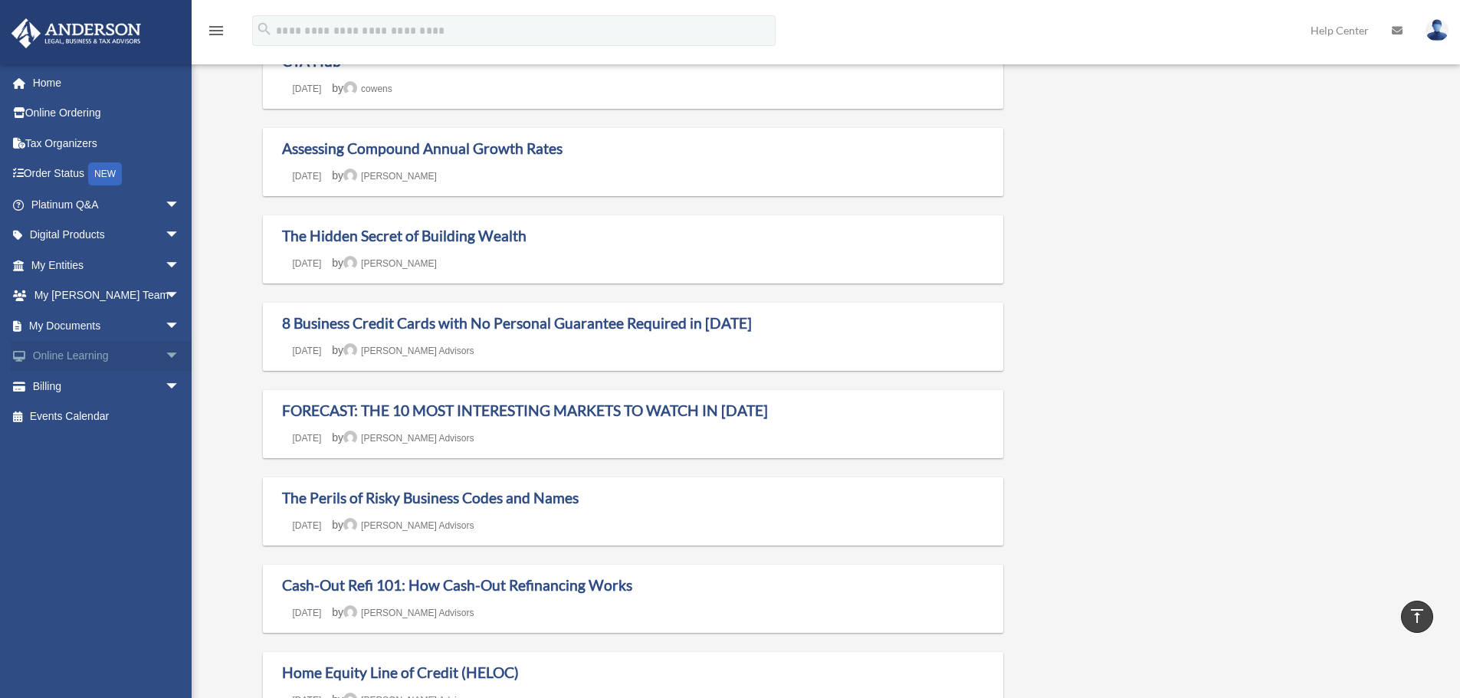
click at [120, 355] on link "Online Learning arrow_drop_down" at bounding box center [107, 356] width 192 height 31
click at [165, 356] on span "arrow_drop_down" at bounding box center [180, 356] width 31 height 31
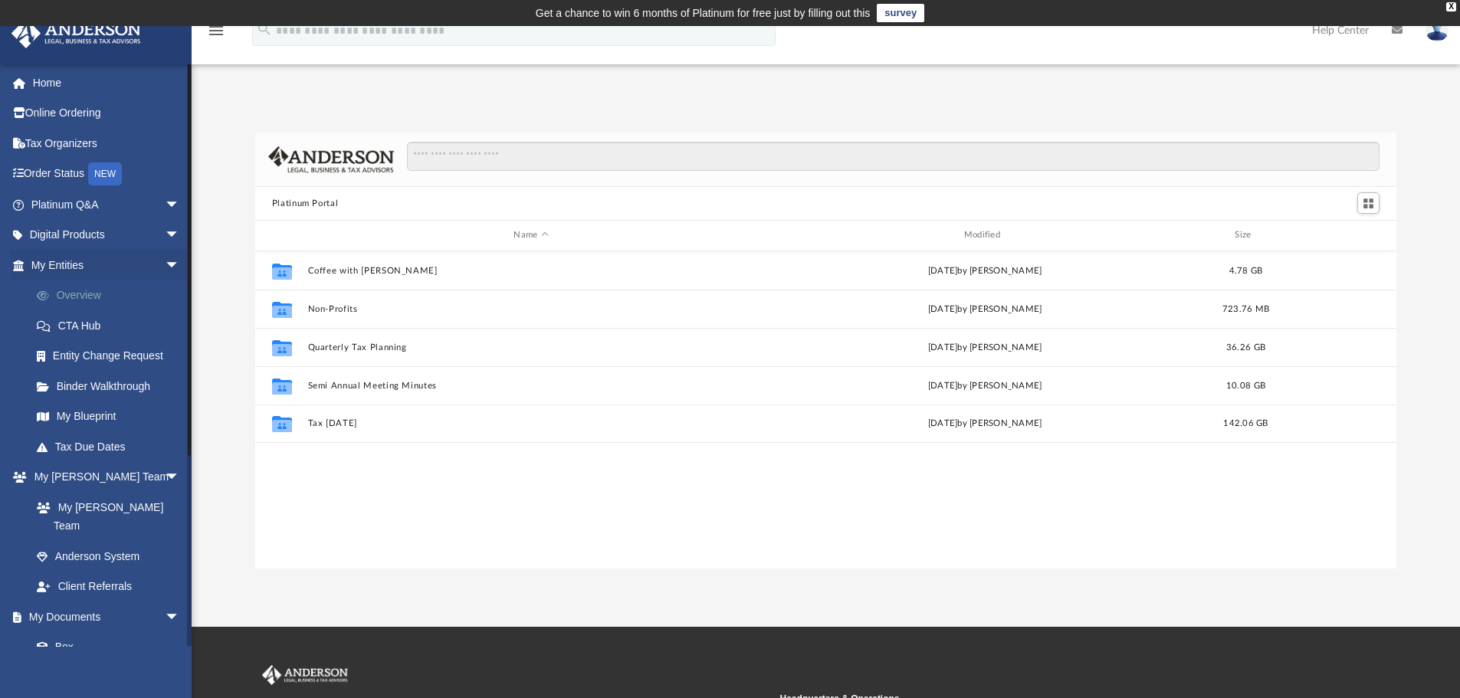
scroll to position [337, 1130]
click at [165, 203] on span "arrow_drop_down" at bounding box center [180, 204] width 31 height 31
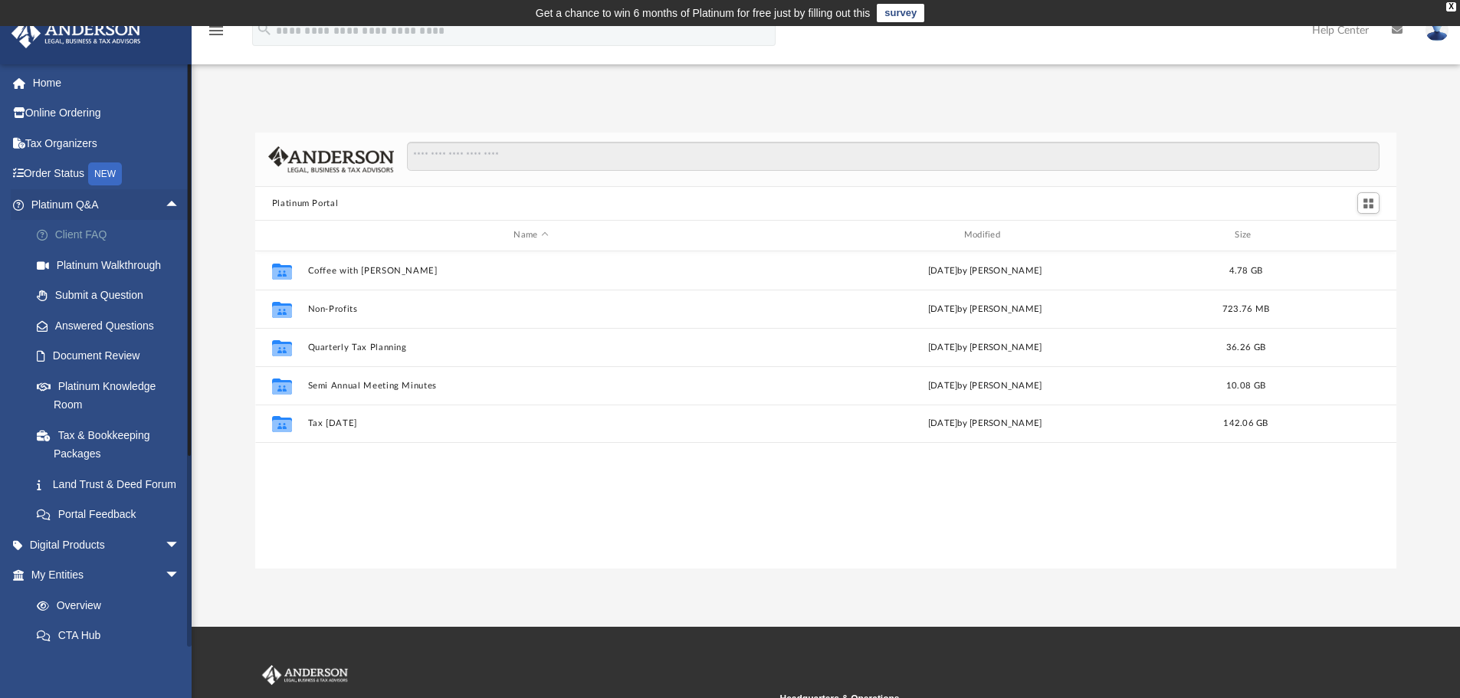
click at [127, 239] on link "Client FAQ" at bounding box center [112, 235] width 182 height 31
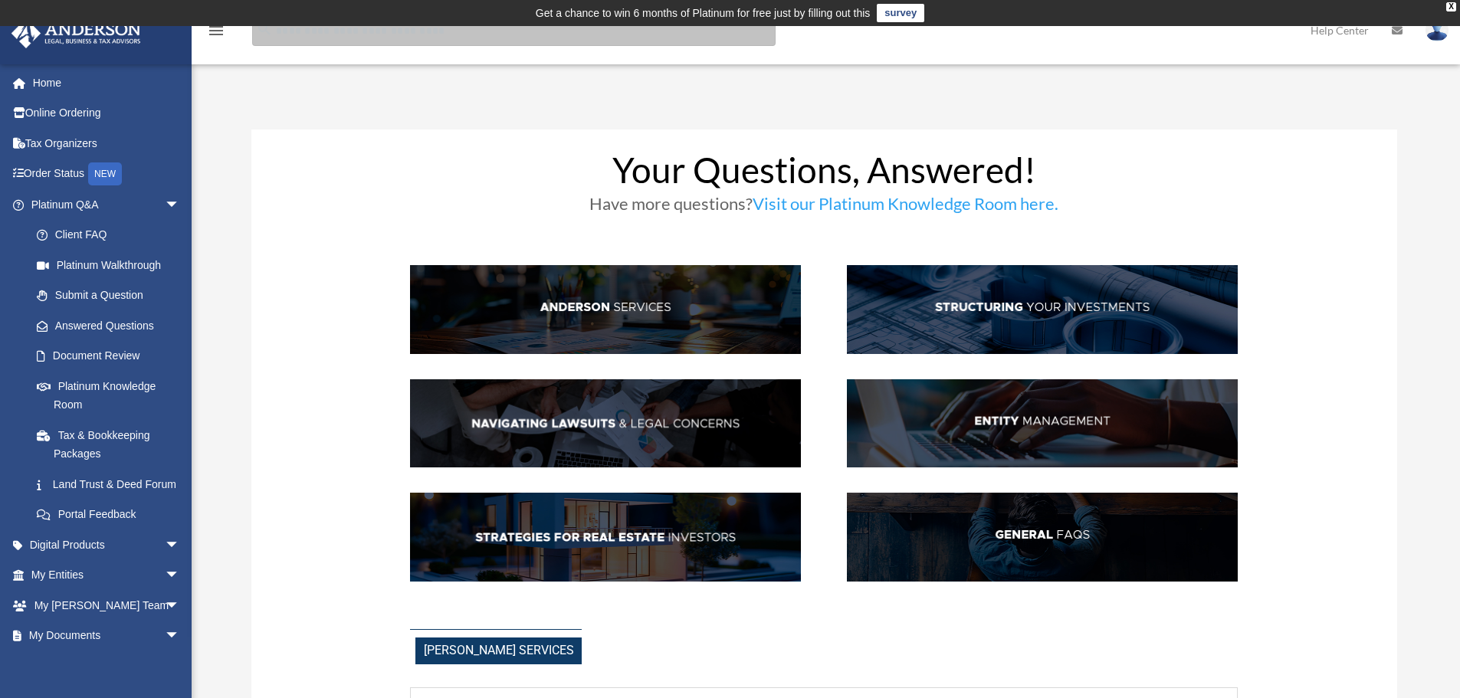
click at [358, 34] on input "search" at bounding box center [513, 30] width 523 height 31
type input "********"
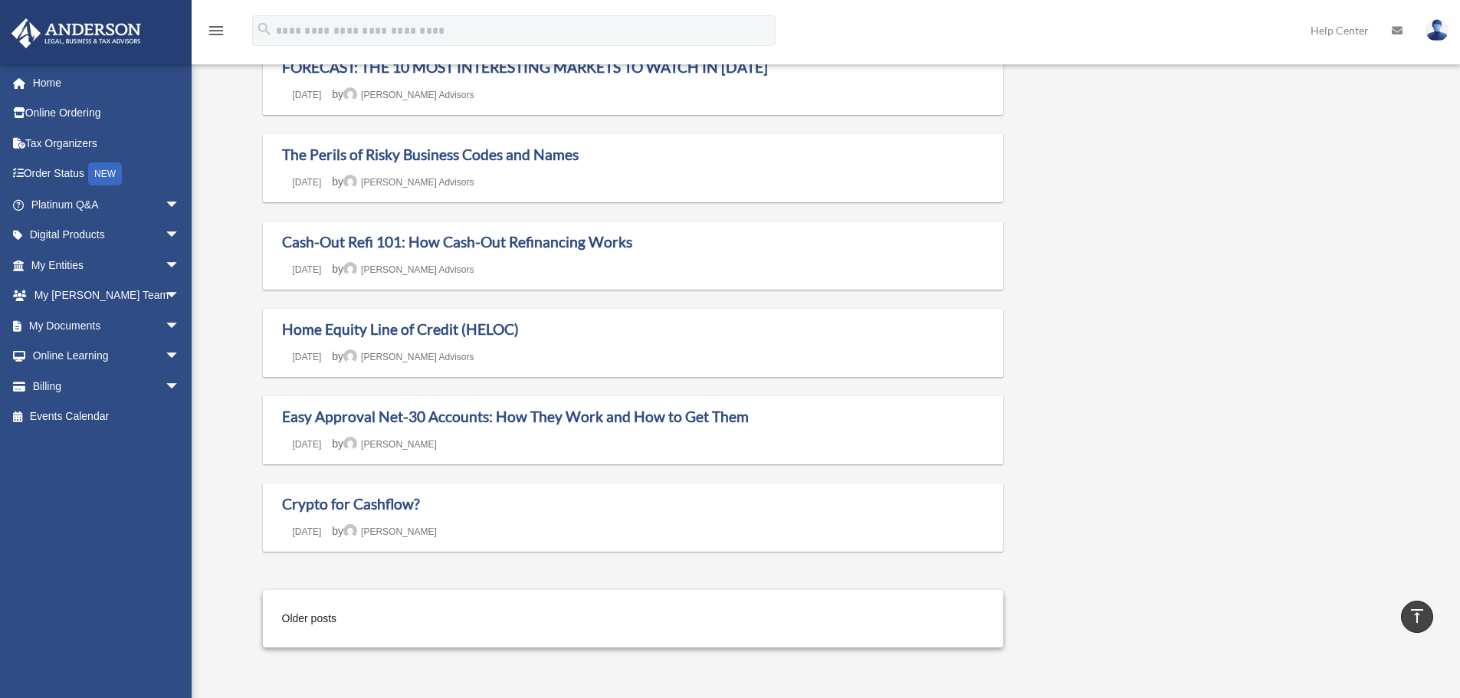
scroll to position [766, 0]
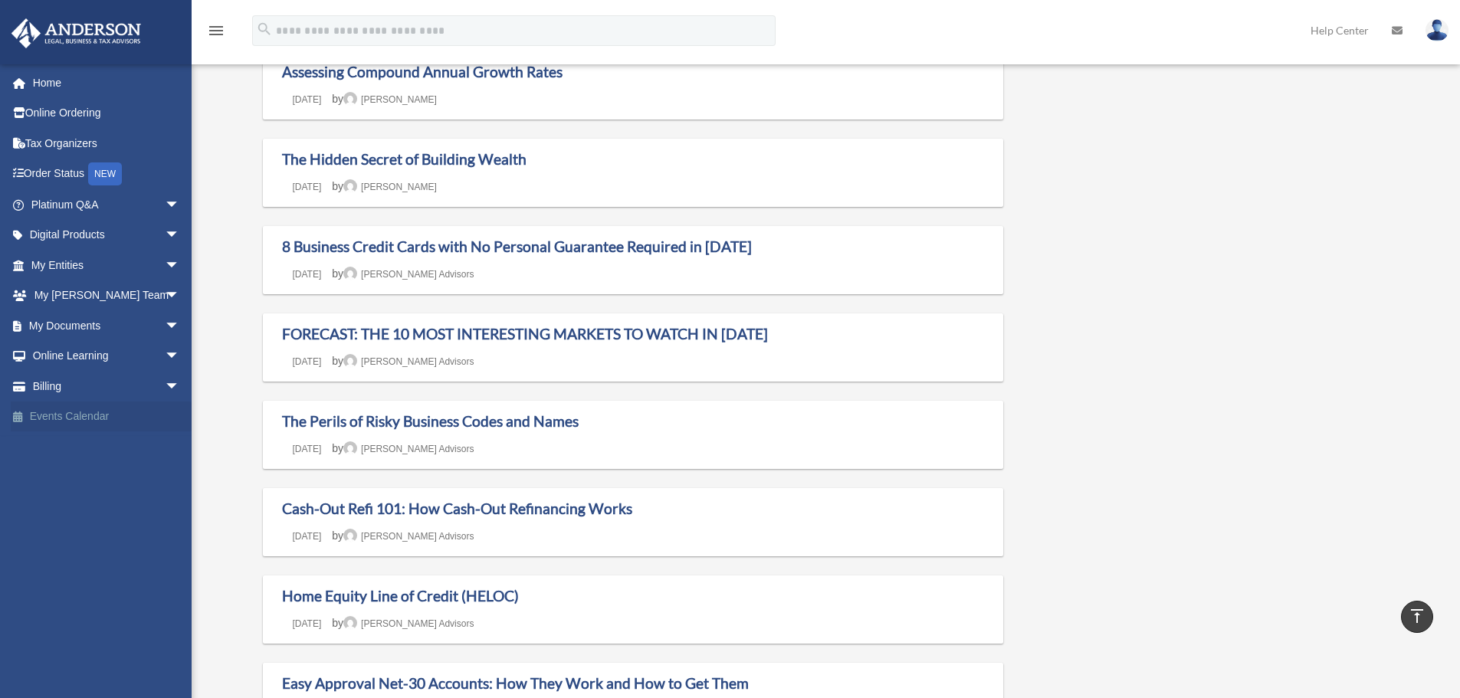
click at [68, 413] on link "Events Calendar" at bounding box center [107, 417] width 192 height 31
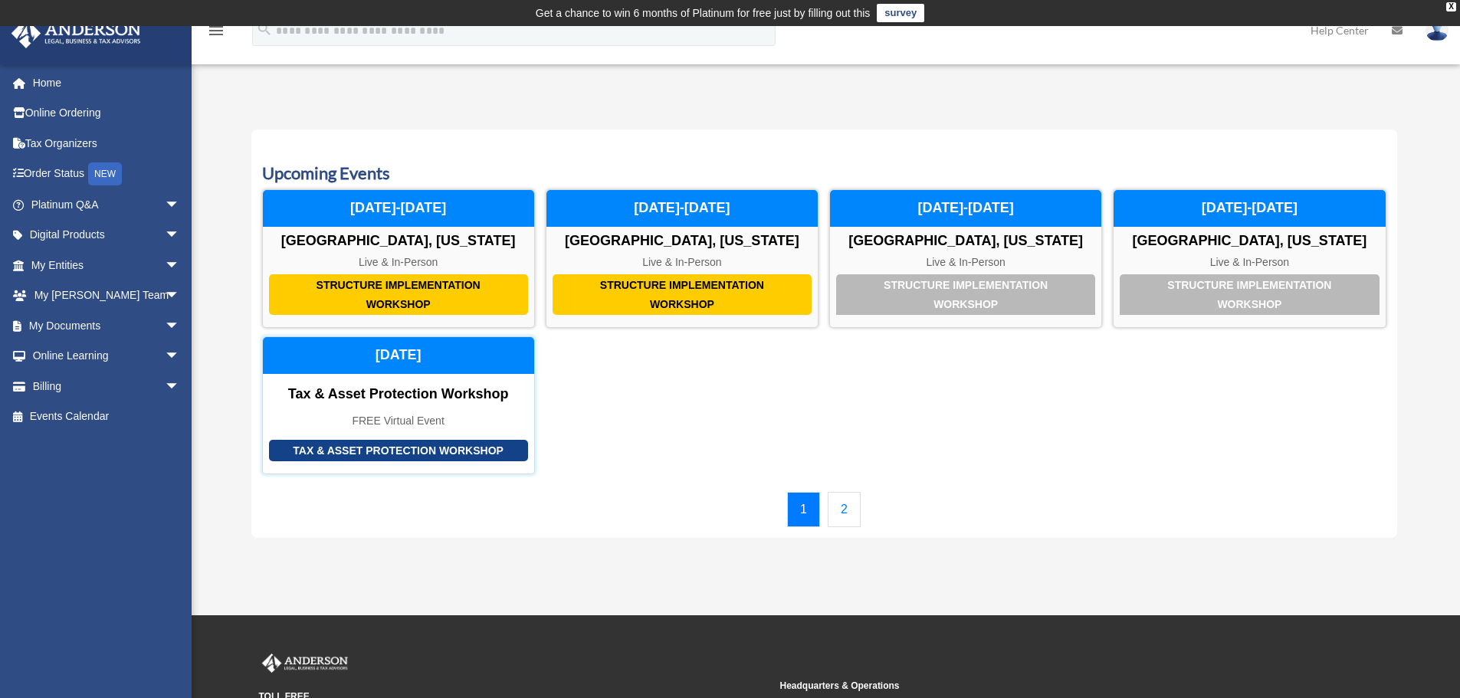
click at [471, 417] on div "FREE Virtual Event" at bounding box center [398, 421] width 271 height 13
click at [445, 403] on div "Tax & Asset Protection Workshop Tax & Asset Protection Workshop FREE Virtual Ev…" at bounding box center [398, 405] width 273 height 138
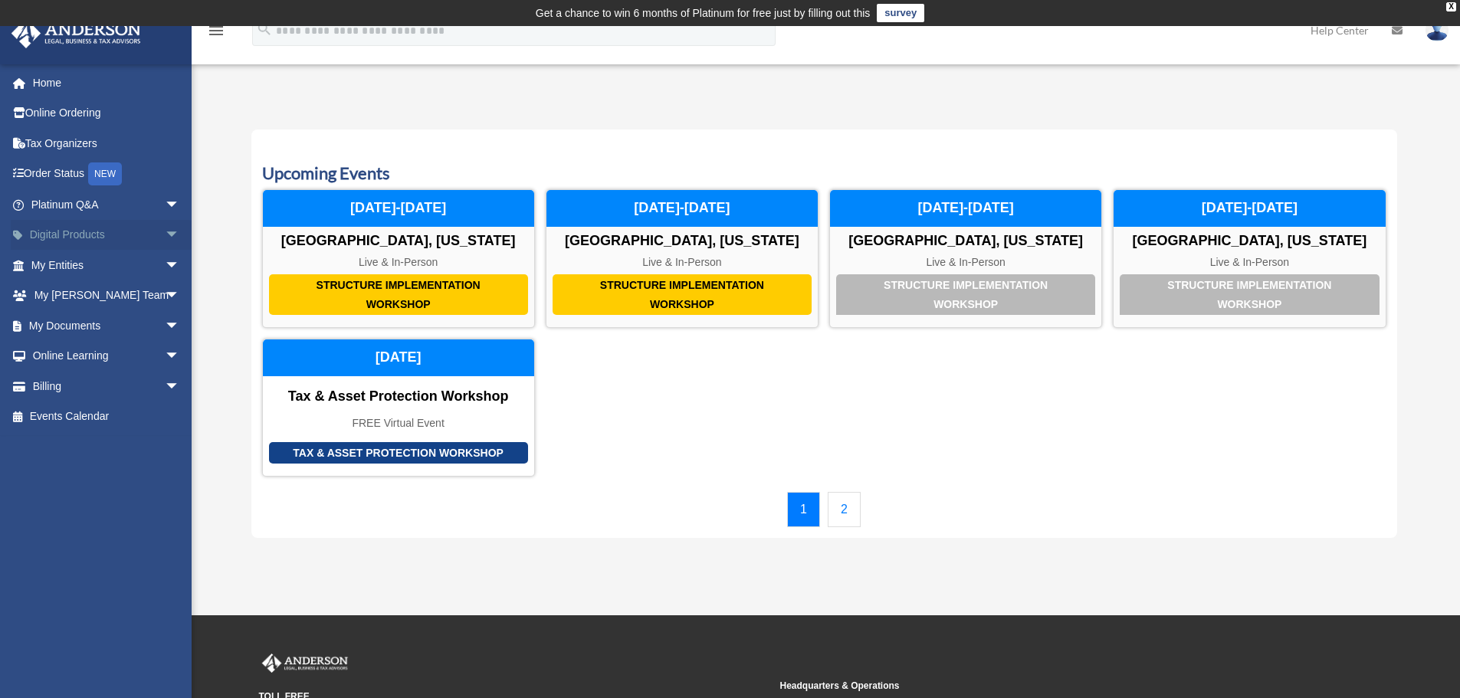
click at [165, 238] on span "arrow_drop_down" at bounding box center [180, 235] width 31 height 31
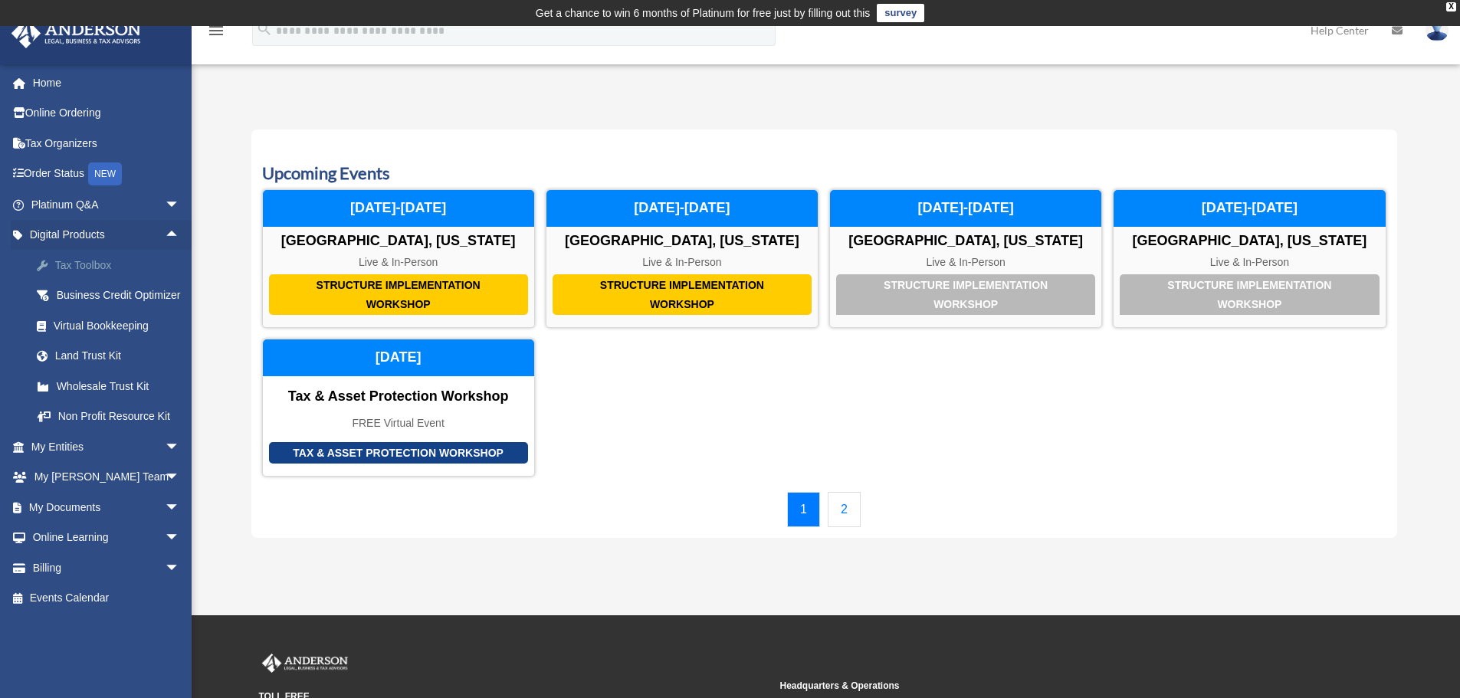
click at [116, 263] on div "Tax Toolbox" at bounding box center [119, 265] width 130 height 19
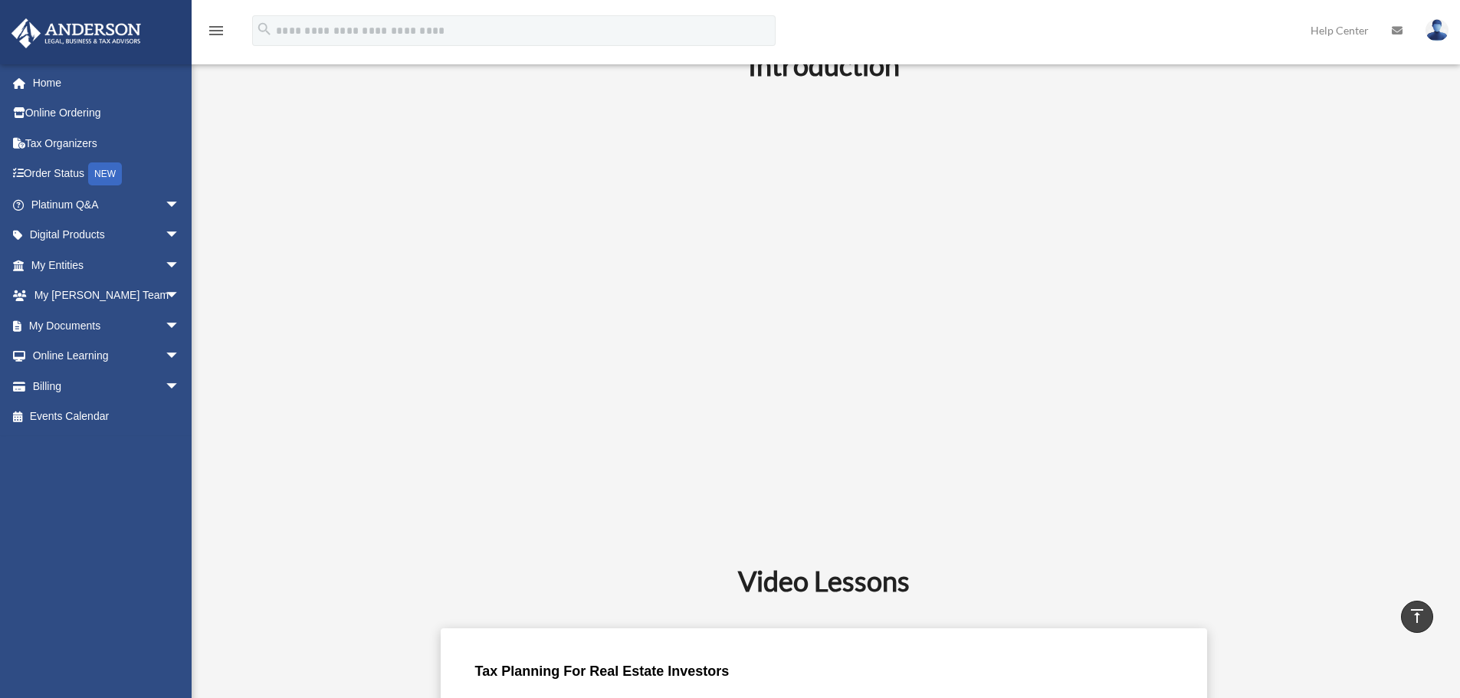
scroll to position [461, 0]
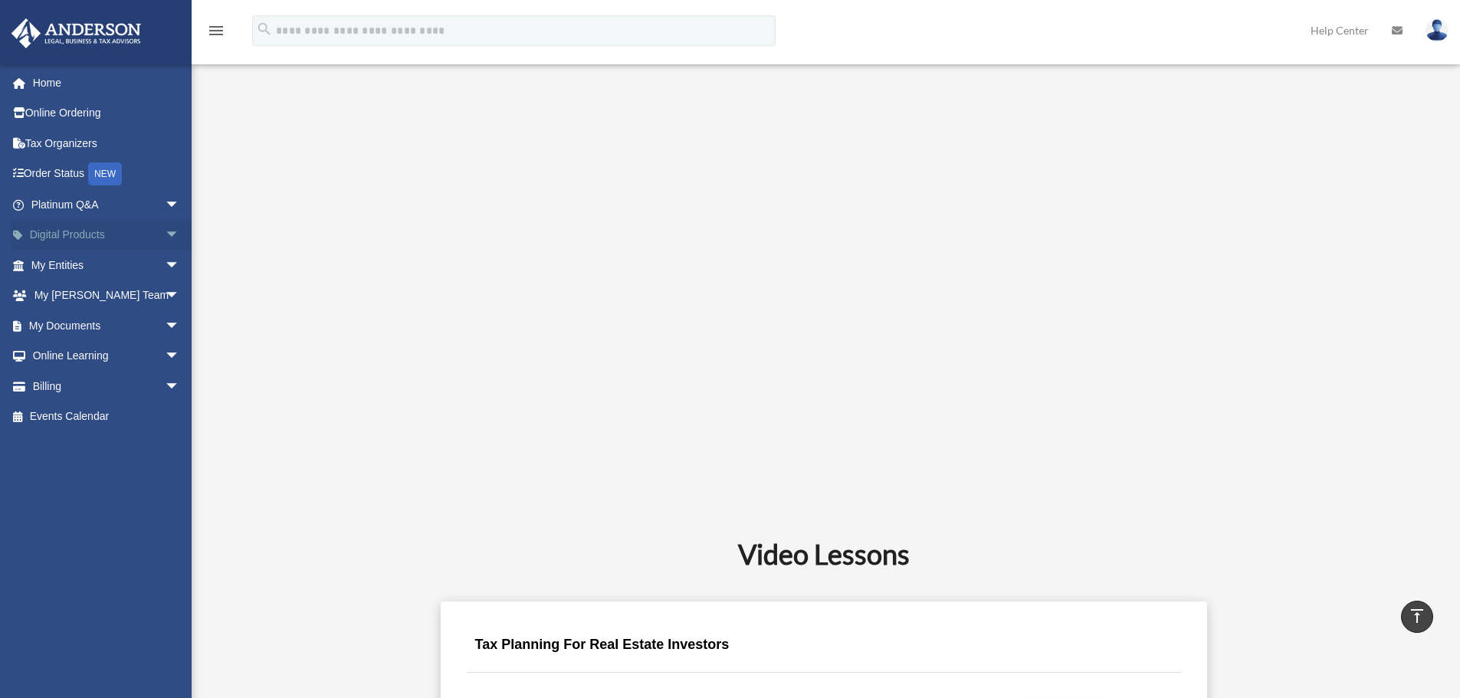
click at [165, 241] on span "arrow_drop_down" at bounding box center [180, 235] width 31 height 31
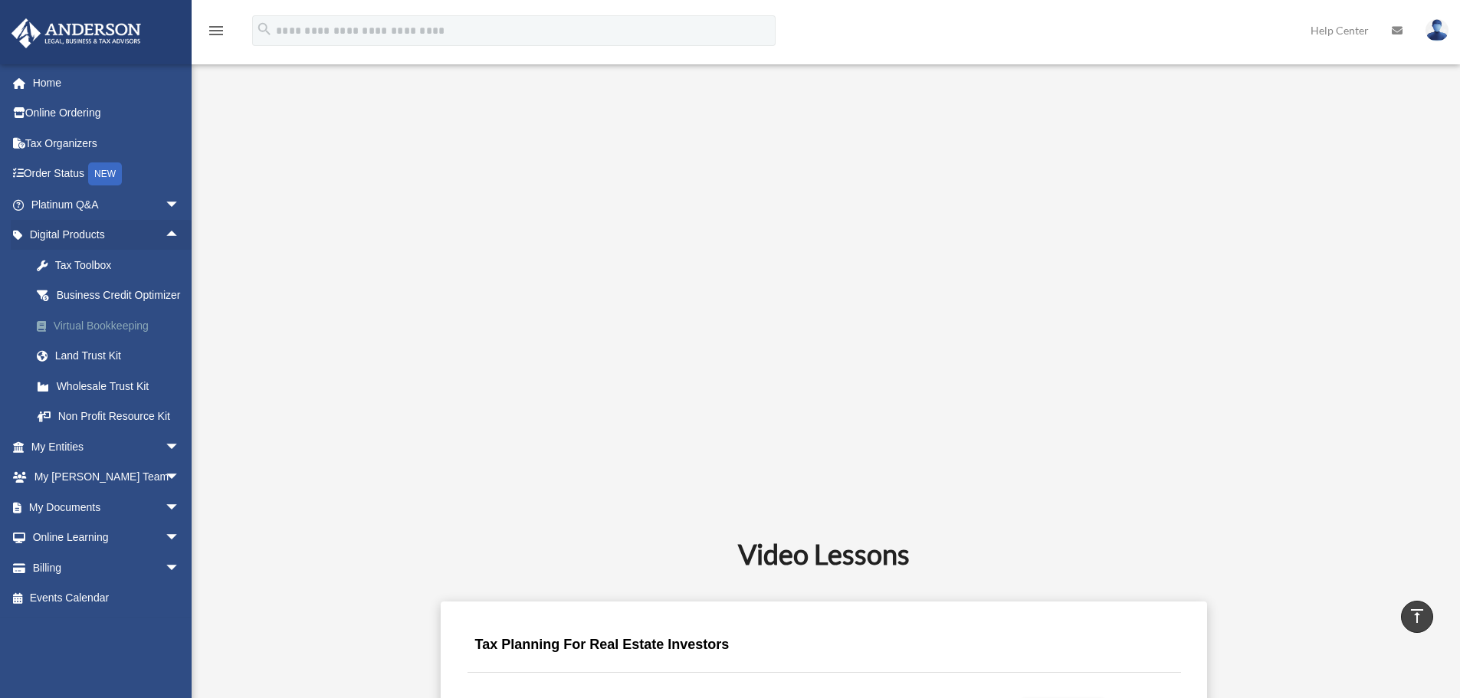
click at [133, 336] on div "Virtual Bookkeeping" at bounding box center [119, 326] width 130 height 19
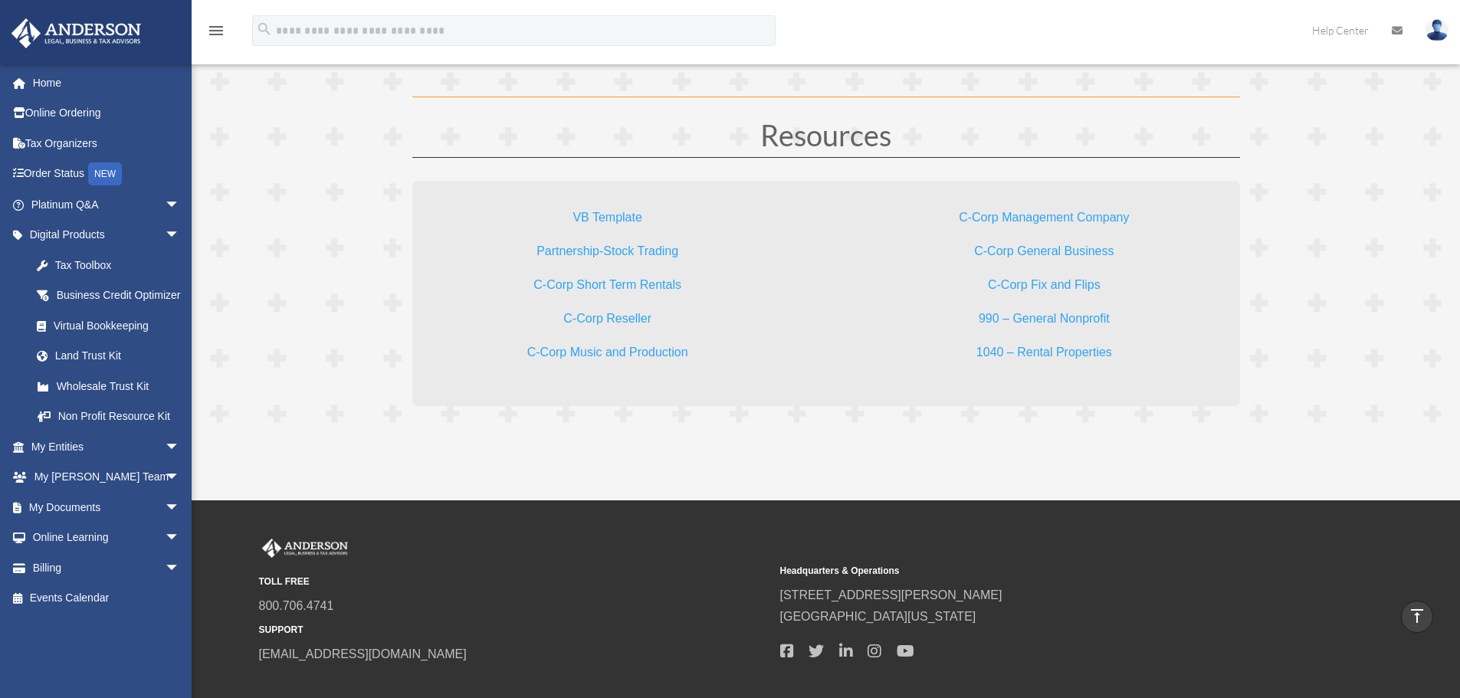
scroll to position [4678, 0]
